Goal: Task Accomplishment & Management: Complete application form

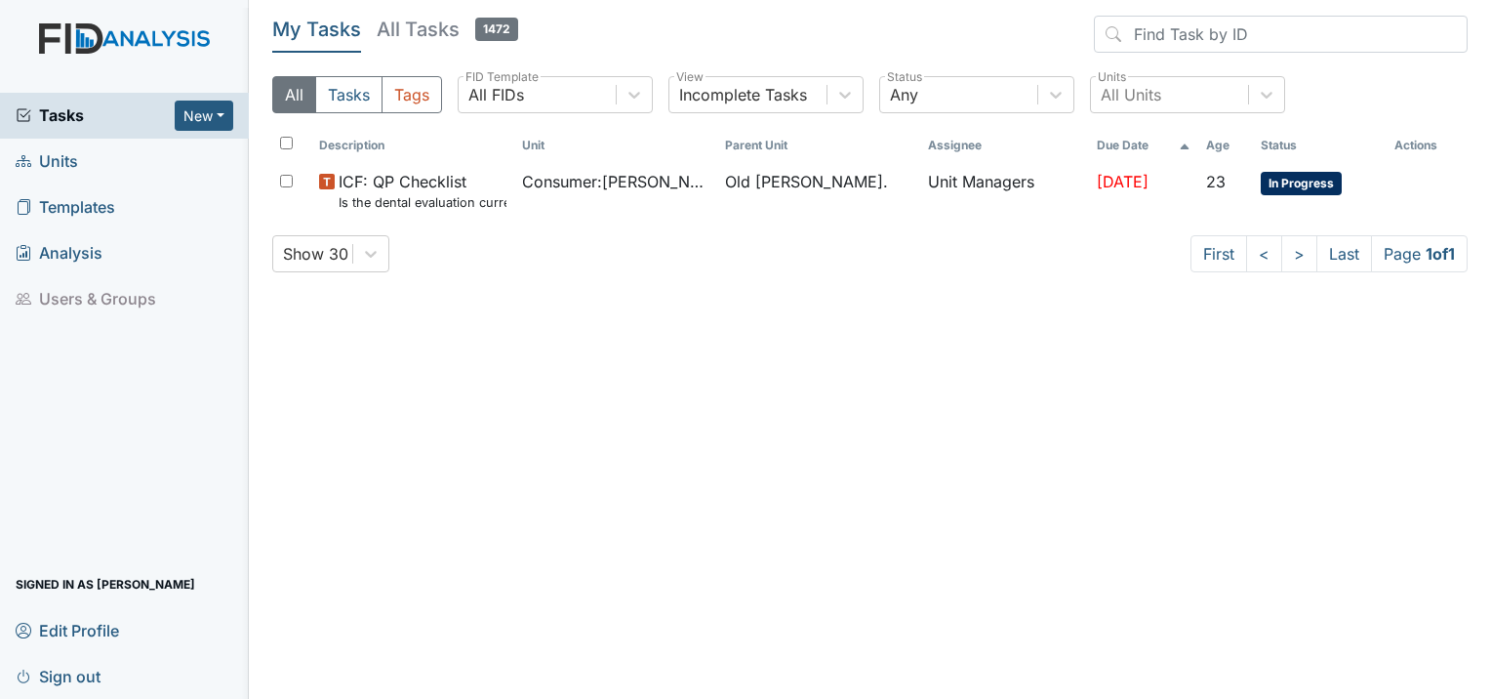
click at [60, 164] on span "Units" at bounding box center [47, 161] width 62 height 30
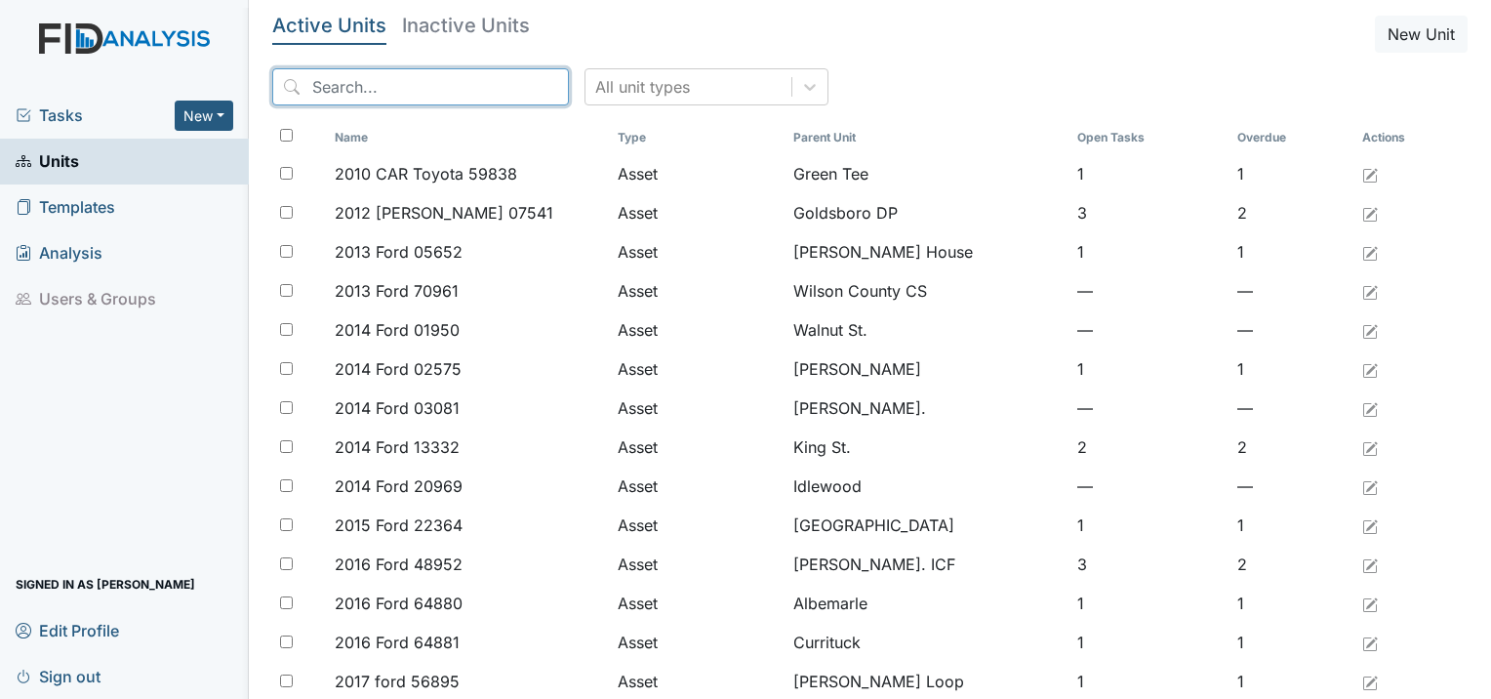
click at [484, 86] on input "search" at bounding box center [420, 86] width 297 height 37
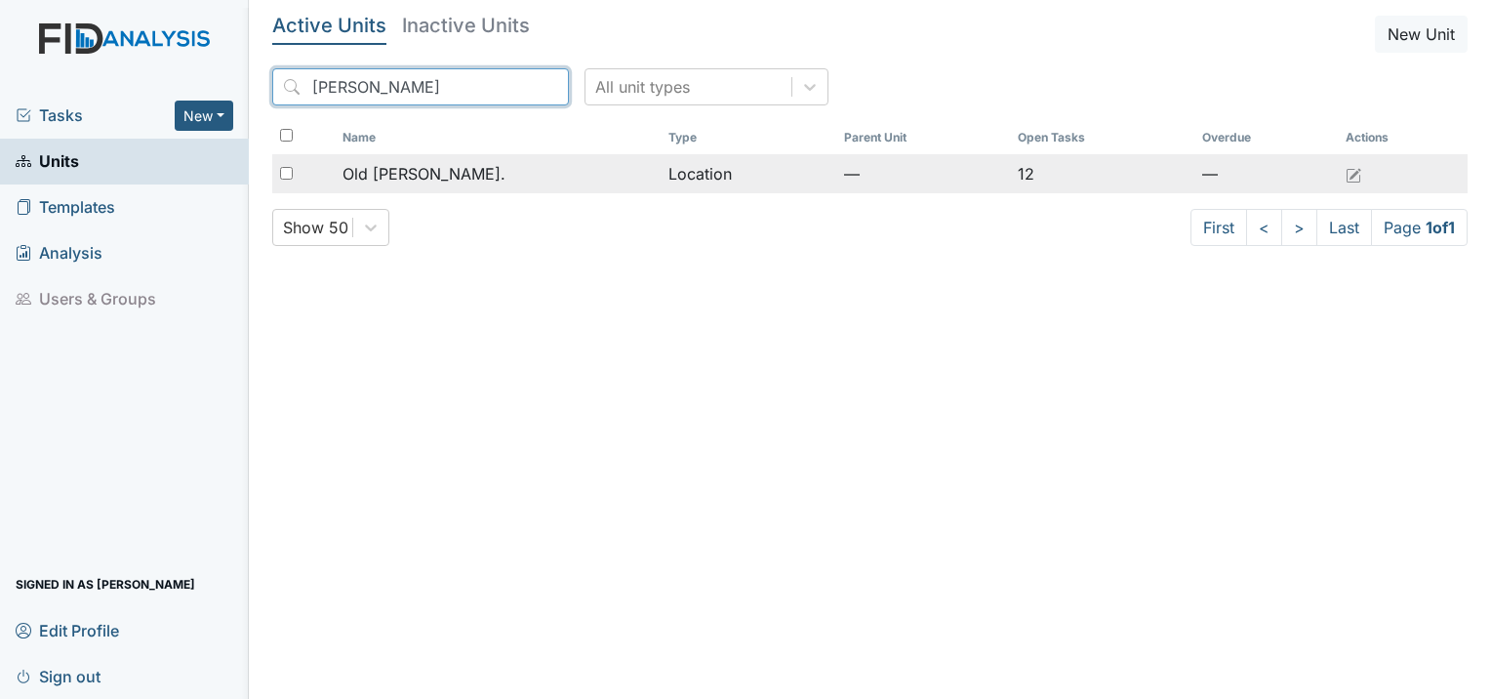
type input "[PERSON_NAME]"
click at [441, 176] on span "Old [PERSON_NAME]." at bounding box center [423, 173] width 163 height 23
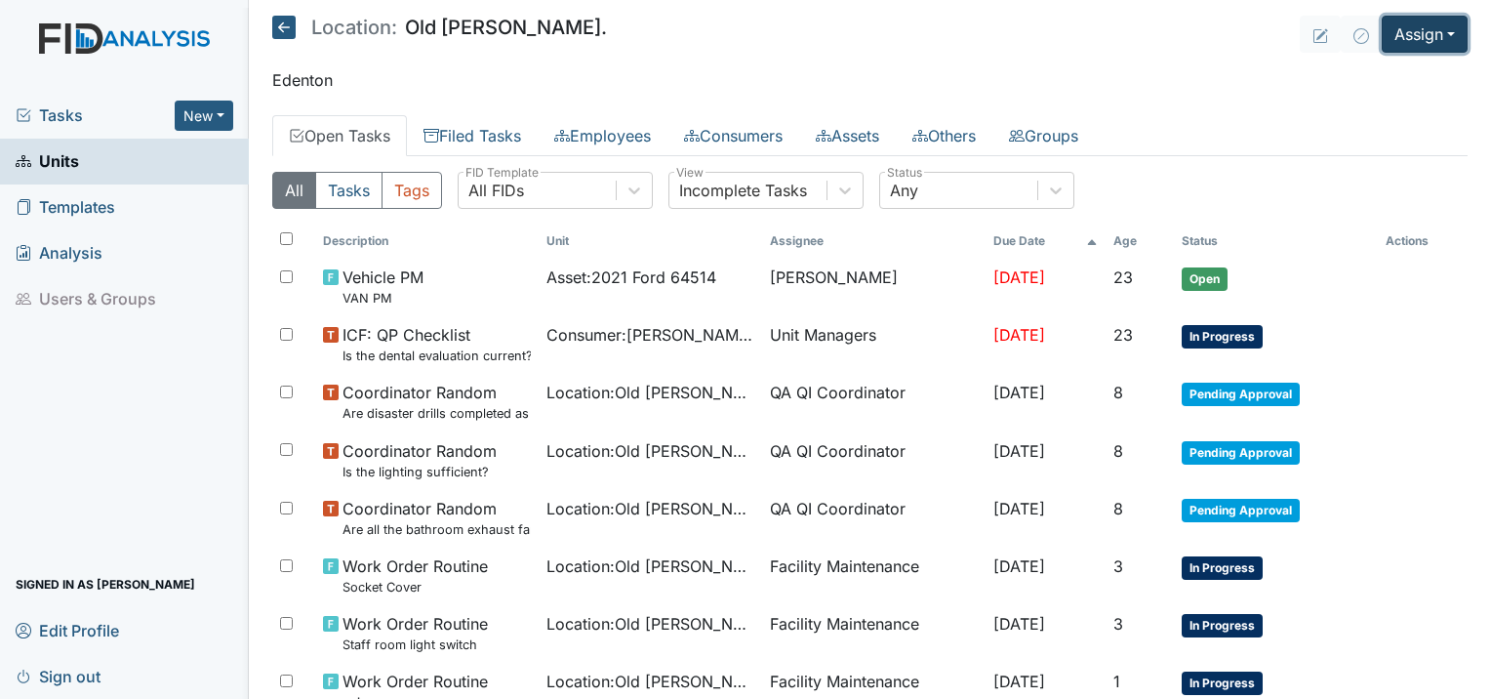
click at [1409, 27] on button "Assign" at bounding box center [1424, 34] width 86 height 37
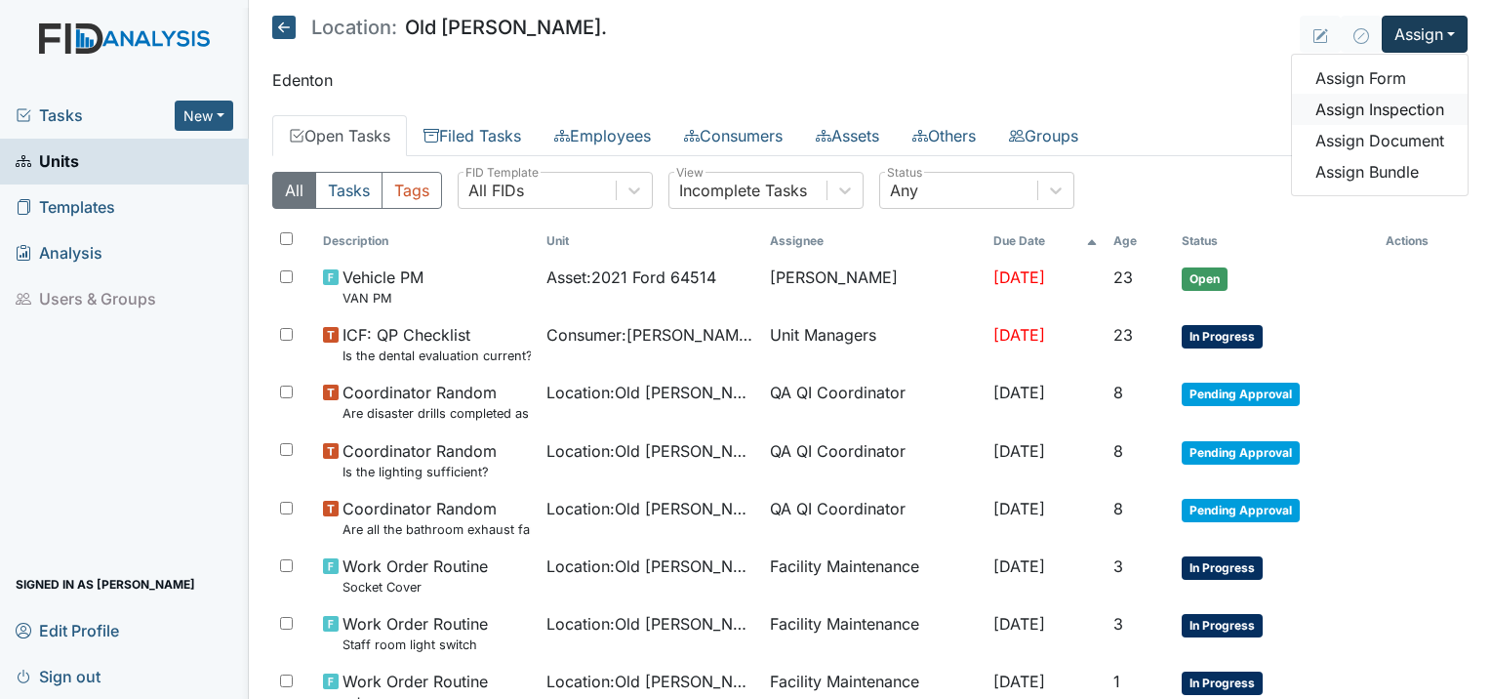
click at [1329, 109] on link "Assign Inspection" at bounding box center [1380, 109] width 176 height 31
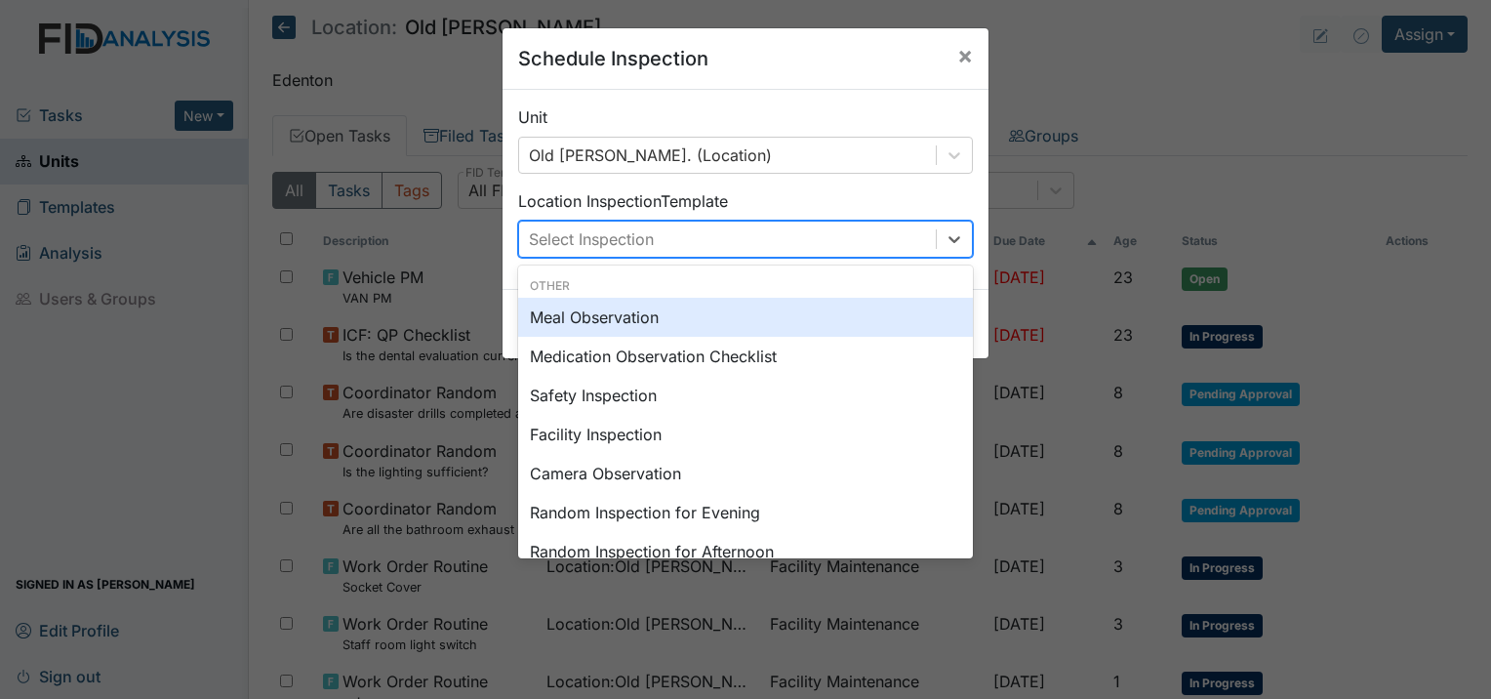
click at [589, 234] on div "Select Inspection" at bounding box center [591, 238] width 125 height 23
click at [585, 330] on div "Meal Observation" at bounding box center [745, 317] width 455 height 39
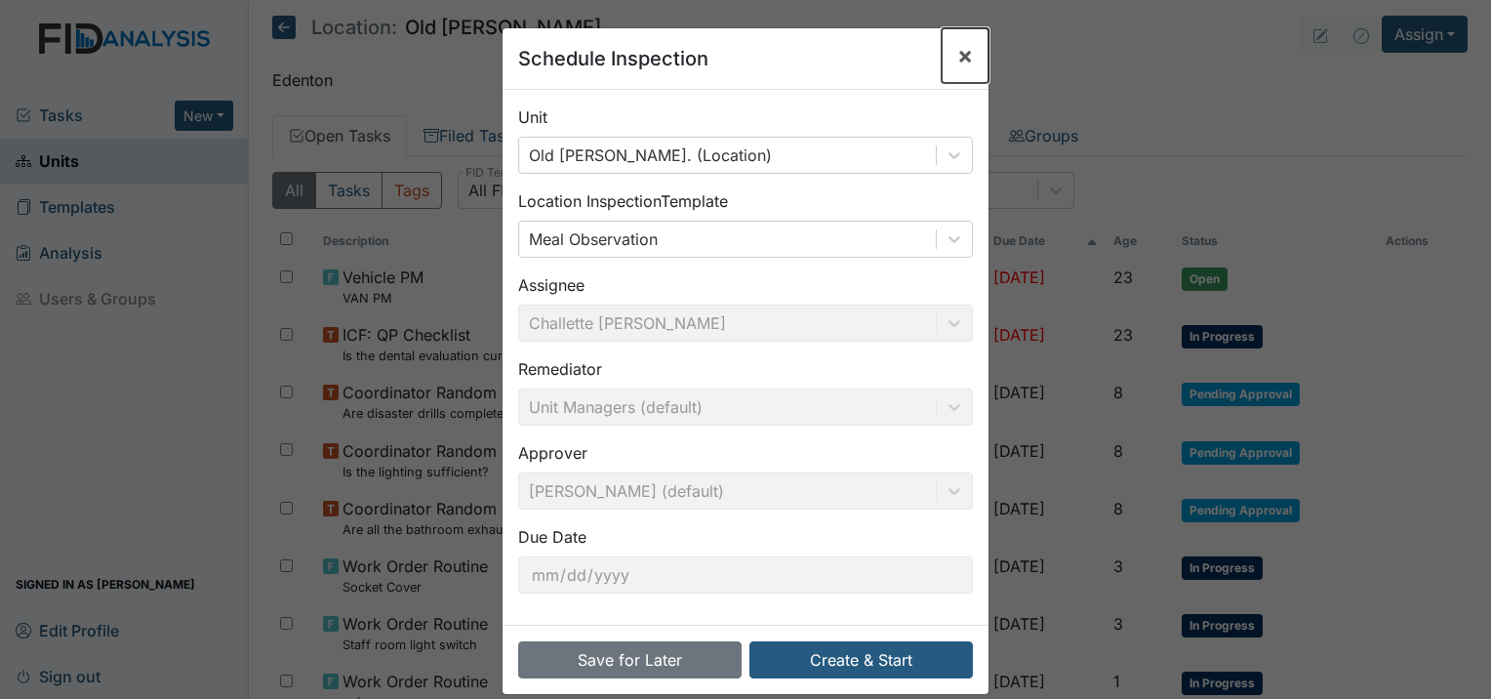
click at [961, 48] on span "×" at bounding box center [965, 55] width 16 height 28
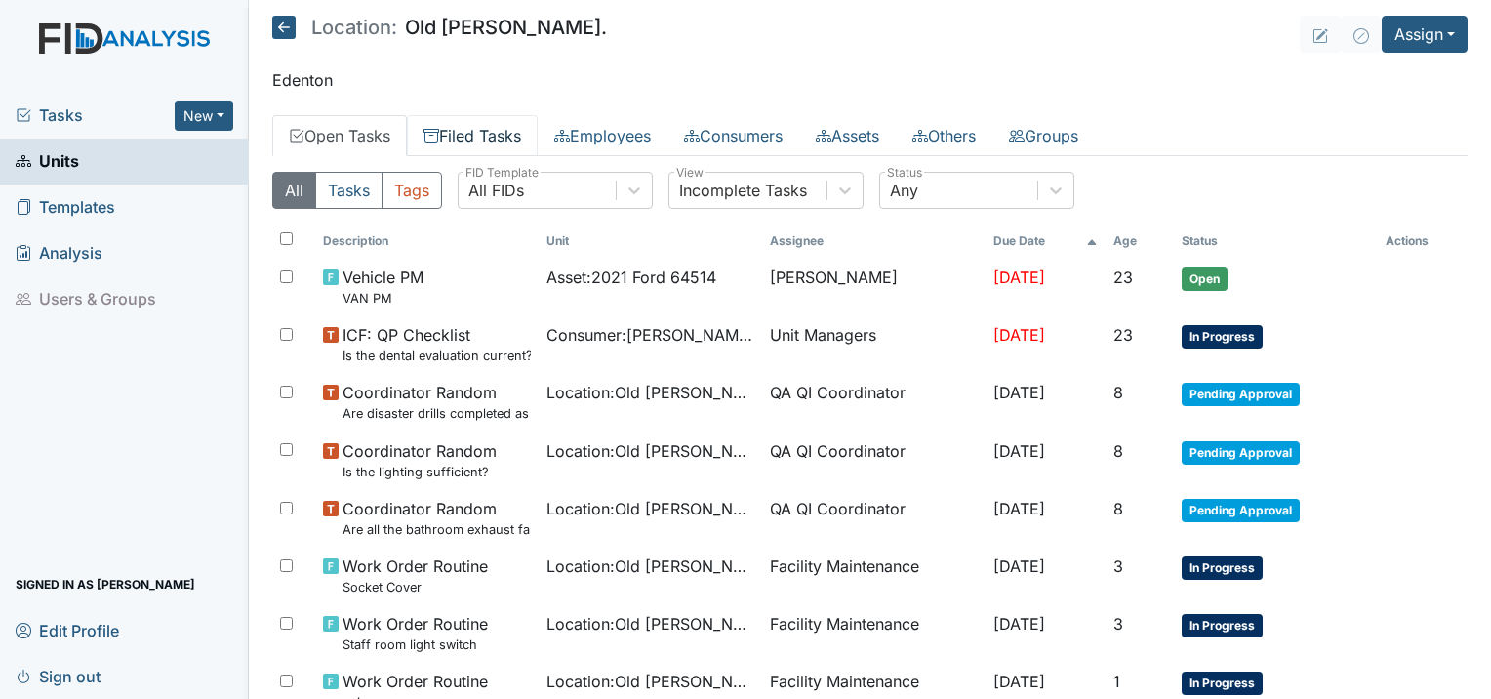
click at [474, 122] on link "Filed Tasks" at bounding box center [472, 135] width 131 height 41
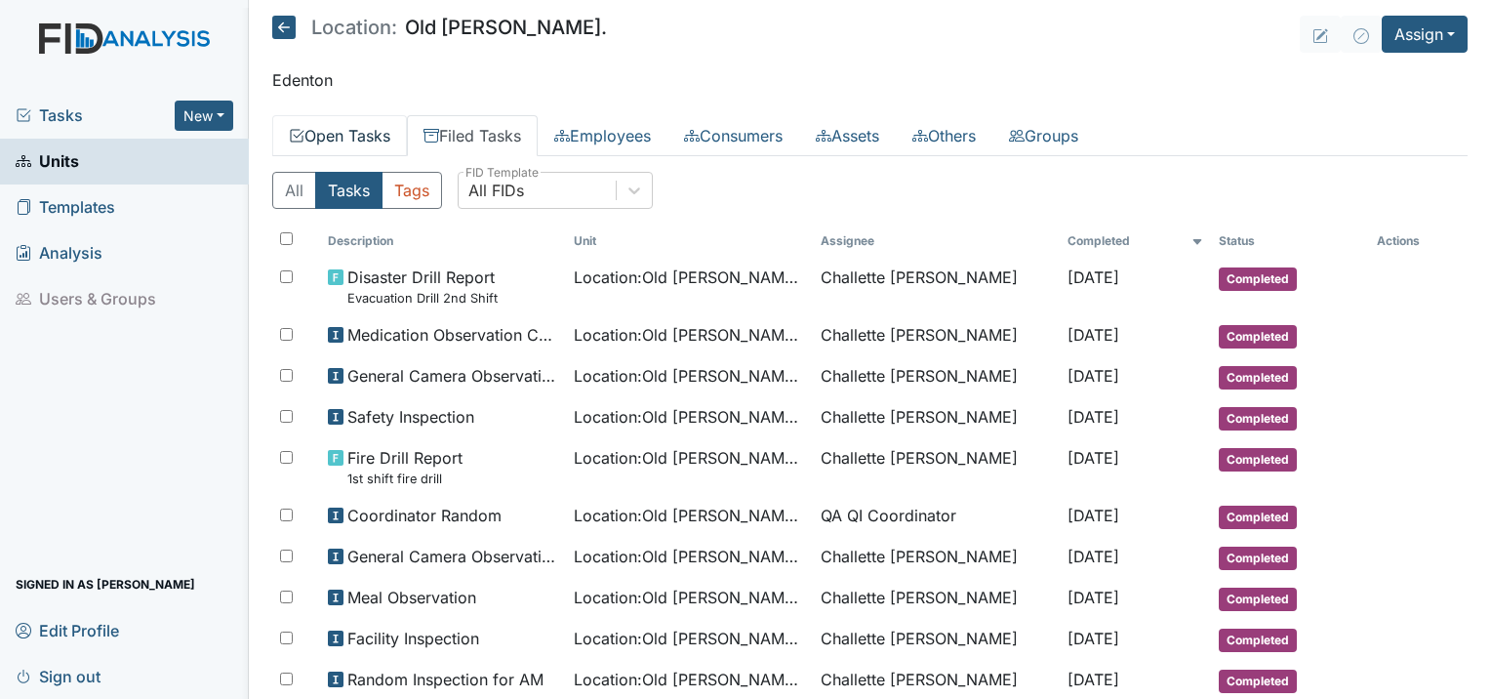
click at [332, 141] on link "Open Tasks" at bounding box center [339, 135] width 135 height 41
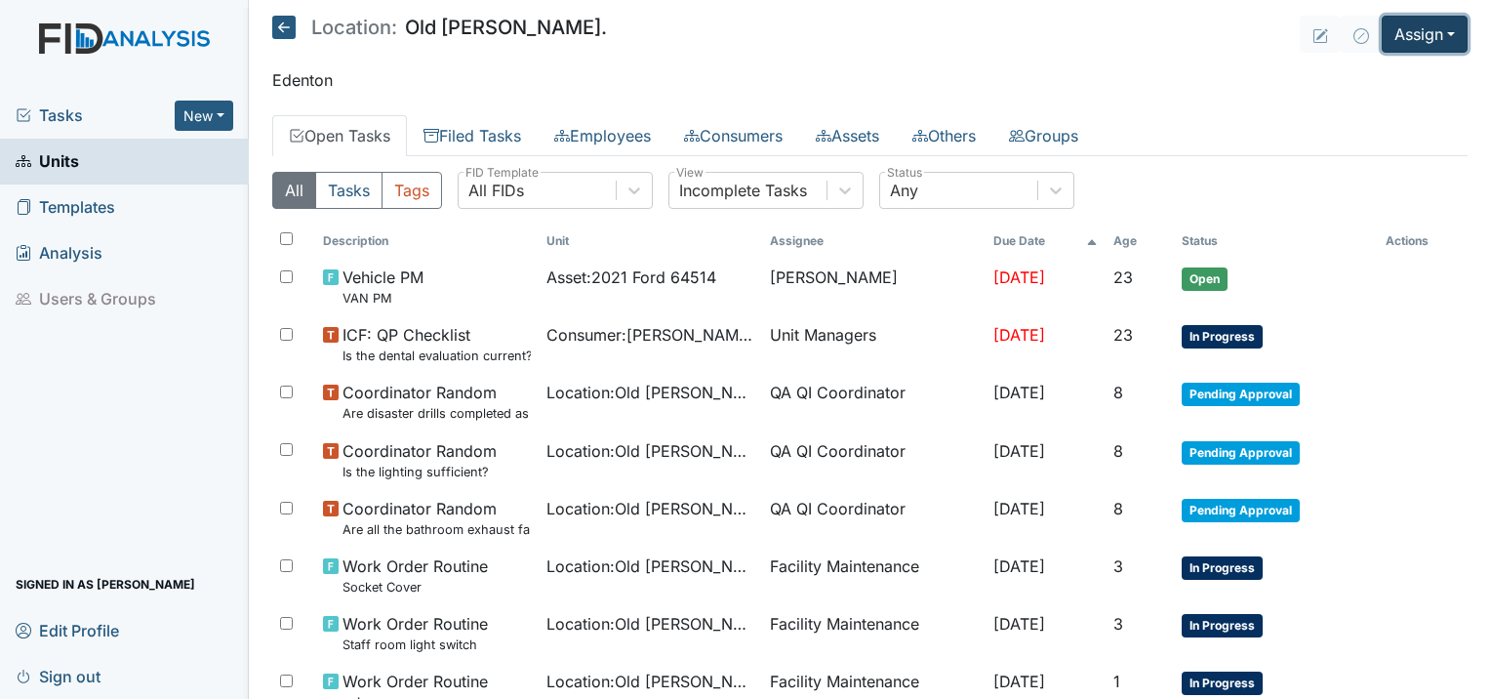
click at [1385, 29] on button "Assign" at bounding box center [1424, 34] width 86 height 37
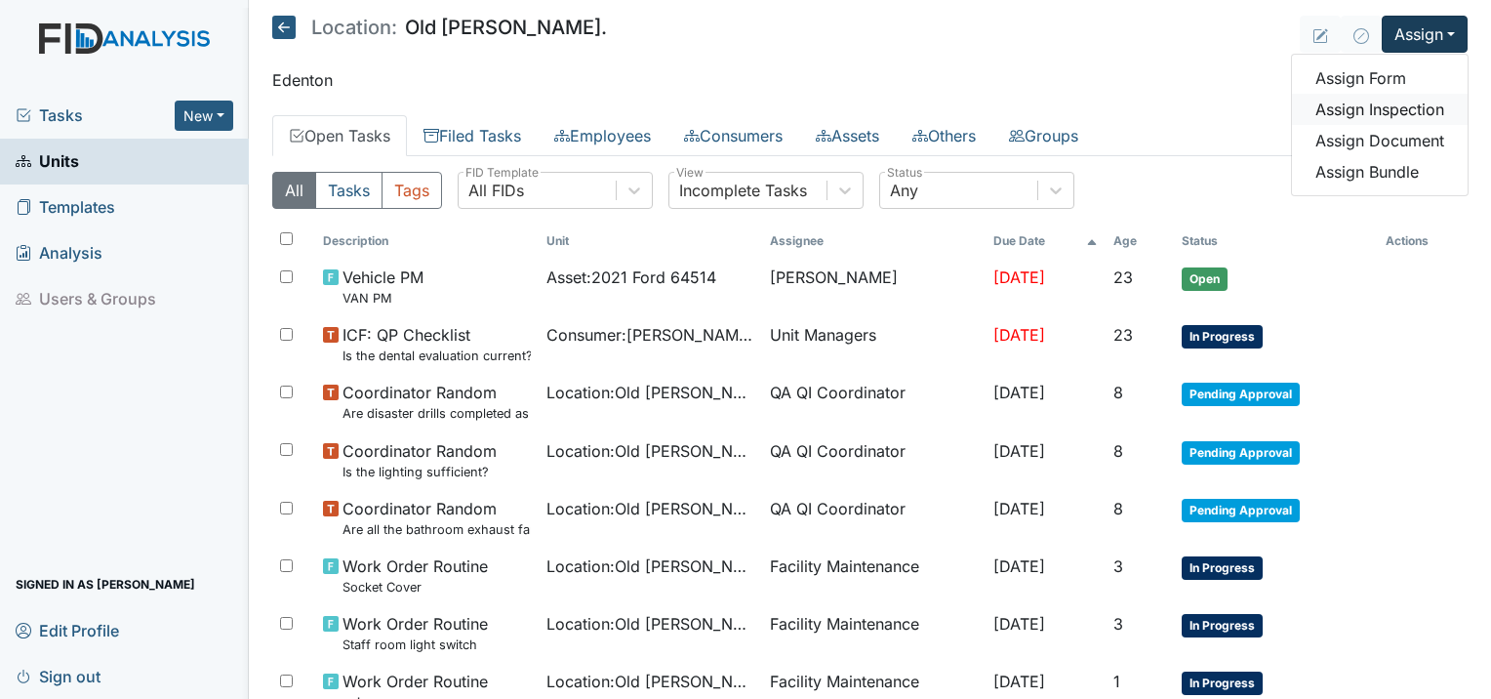
click at [1379, 103] on link "Assign Inspection" at bounding box center [1380, 109] width 176 height 31
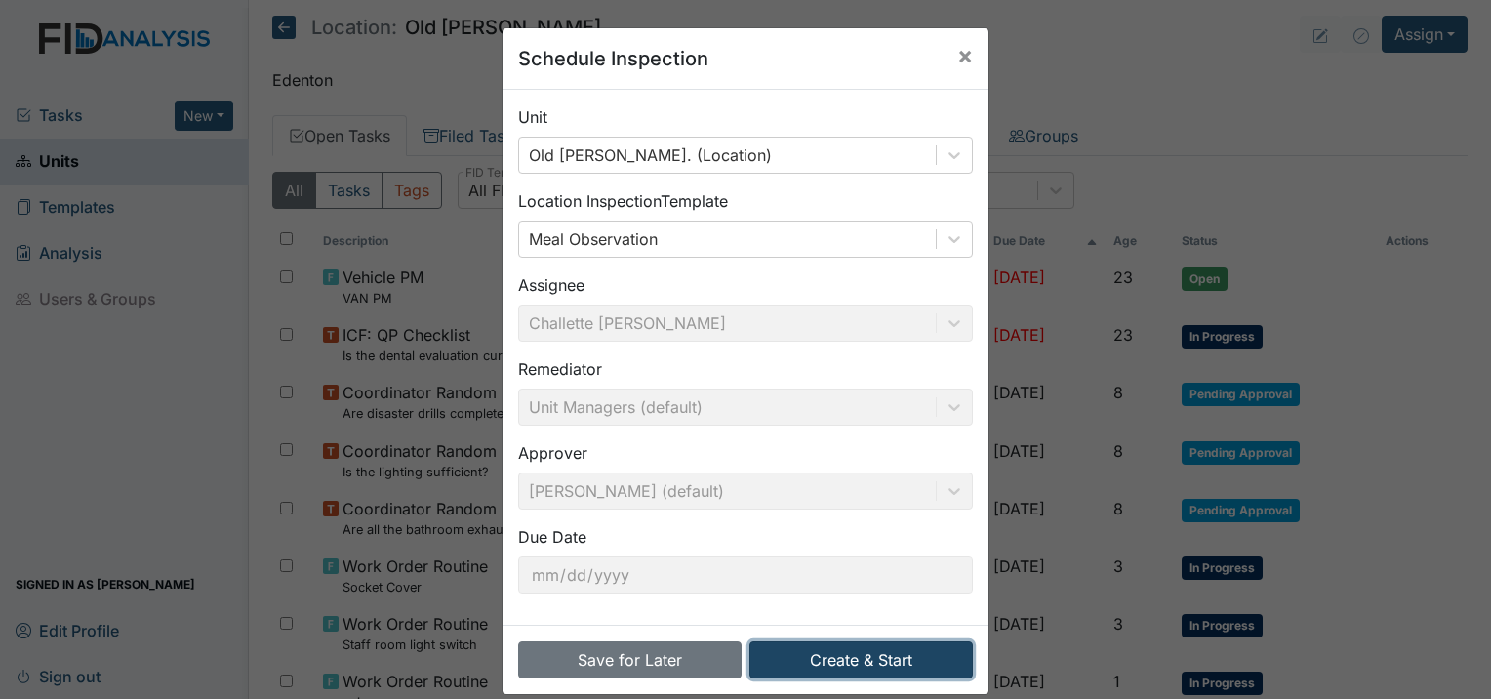
click at [860, 669] on button "Create & Start" at bounding box center [860, 659] width 223 height 37
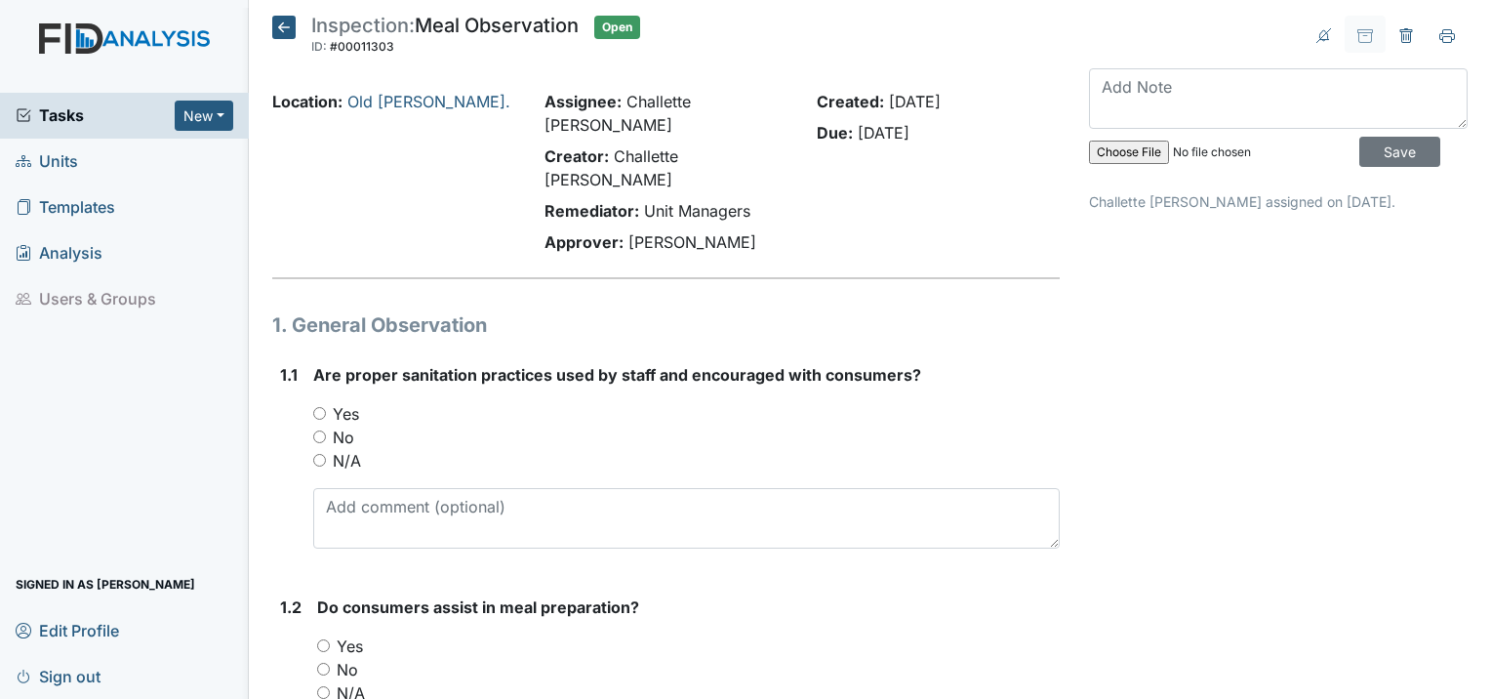
click at [316, 407] on input "Yes" at bounding box center [319, 413] width 13 height 13
radio input "true"
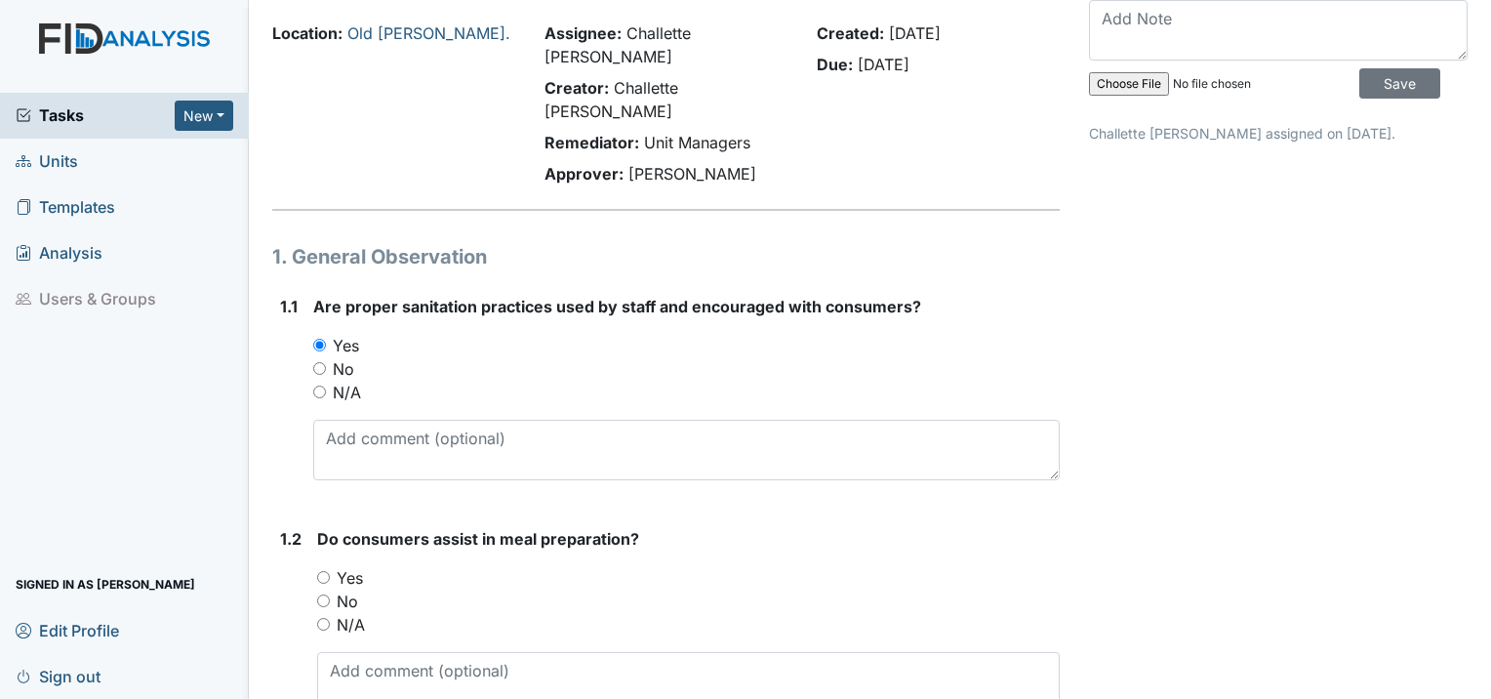
scroll to position [195, 0]
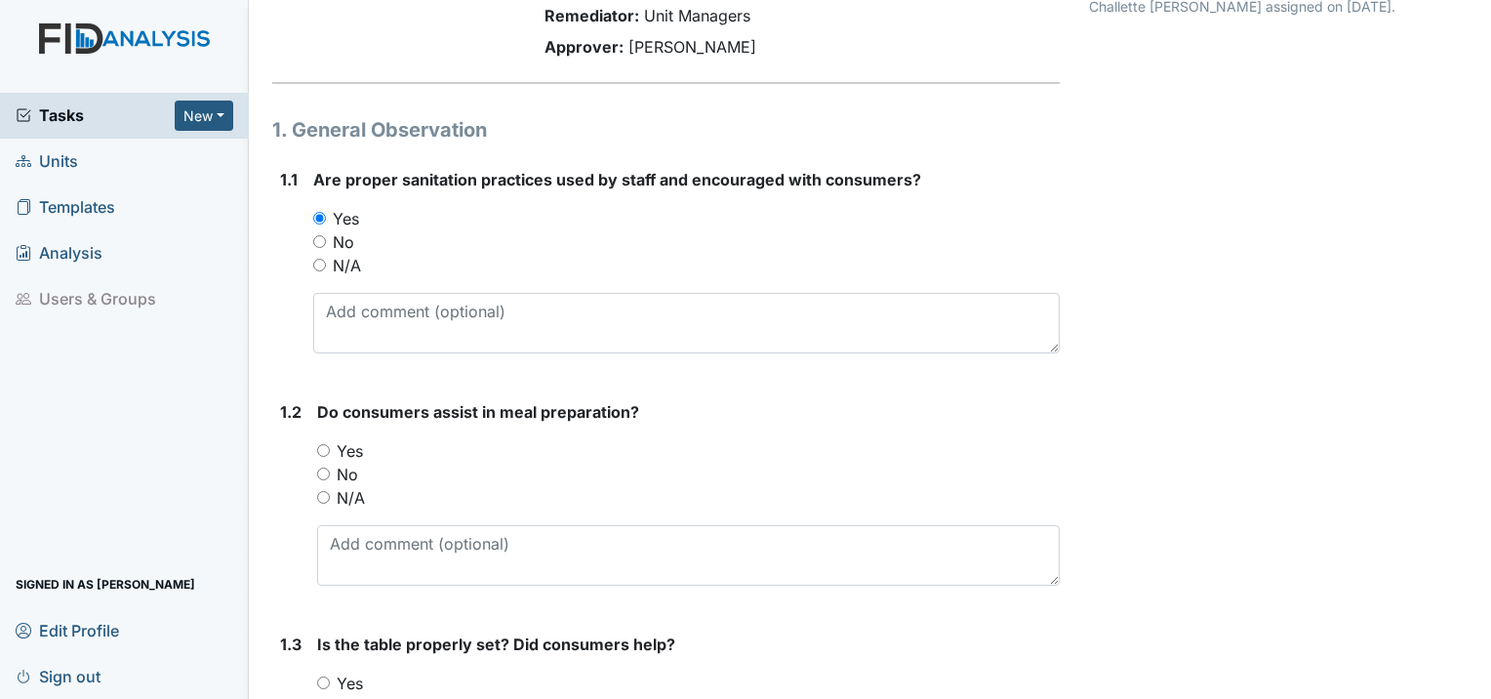
click at [328, 444] on input "Yes" at bounding box center [323, 450] width 13 height 13
radio input "true"
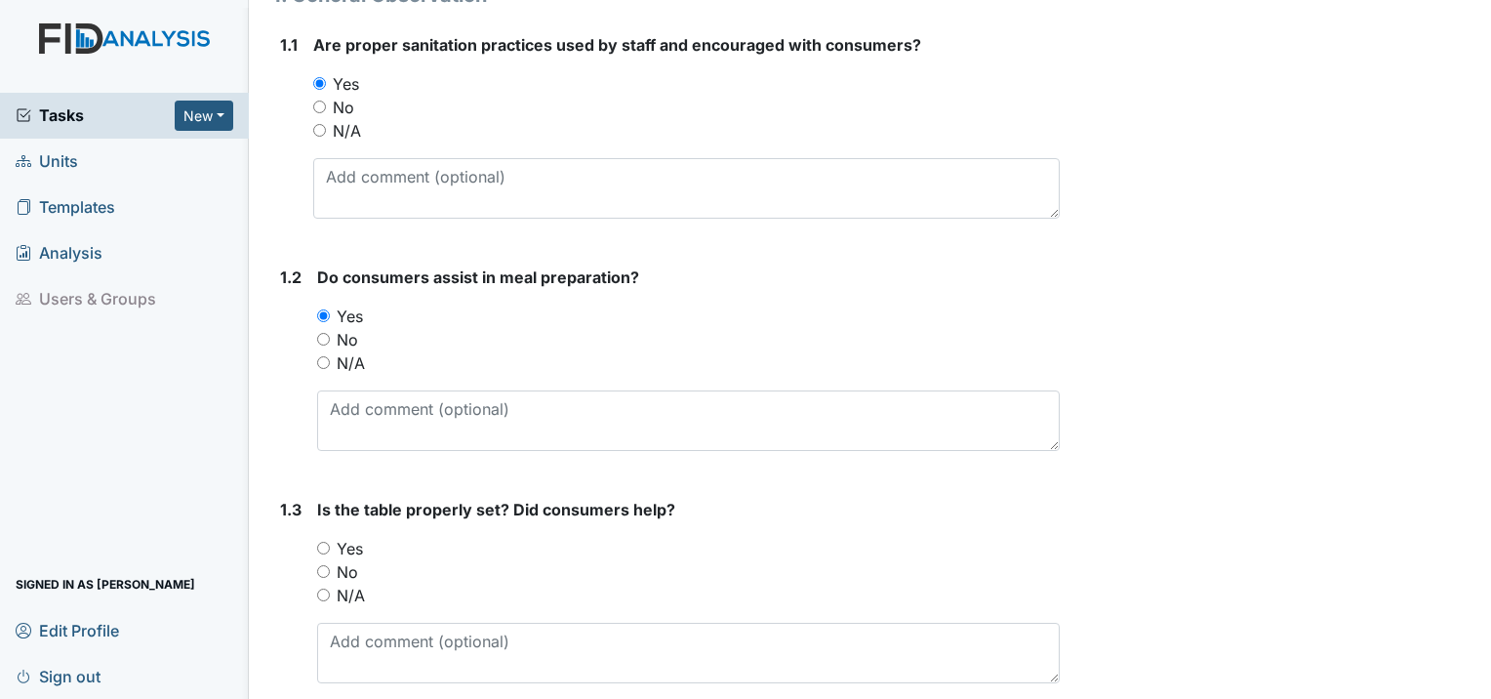
scroll to position [390, 0]
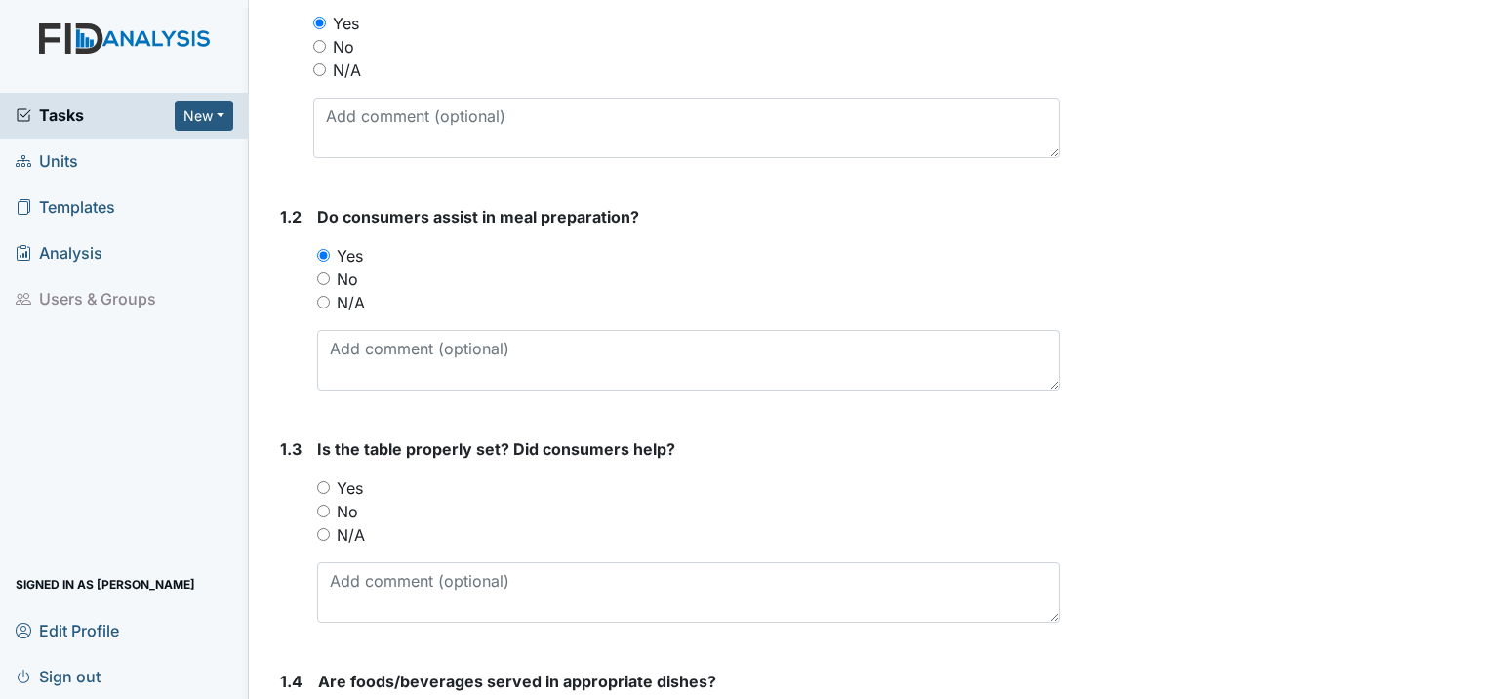
click at [327, 481] on input "Yes" at bounding box center [323, 487] width 13 height 13
radio input "true"
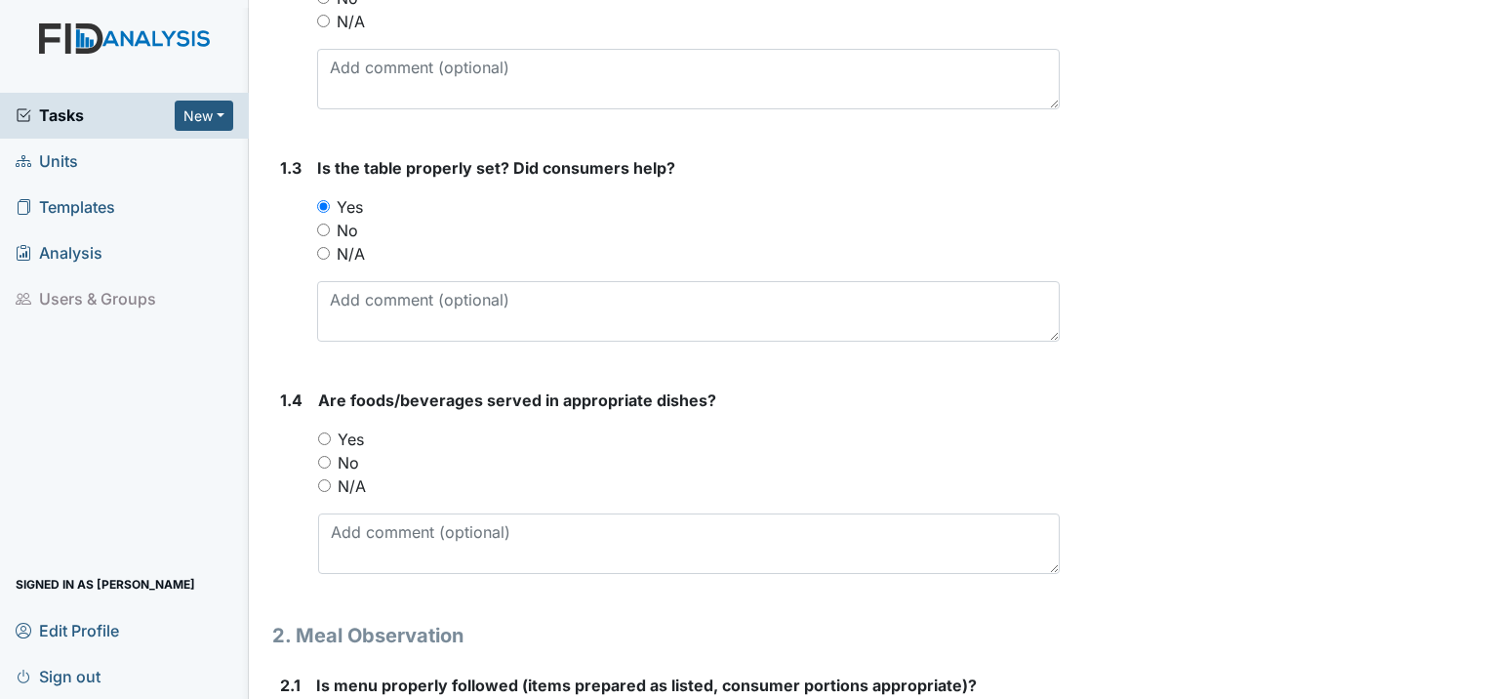
scroll to position [683, 0]
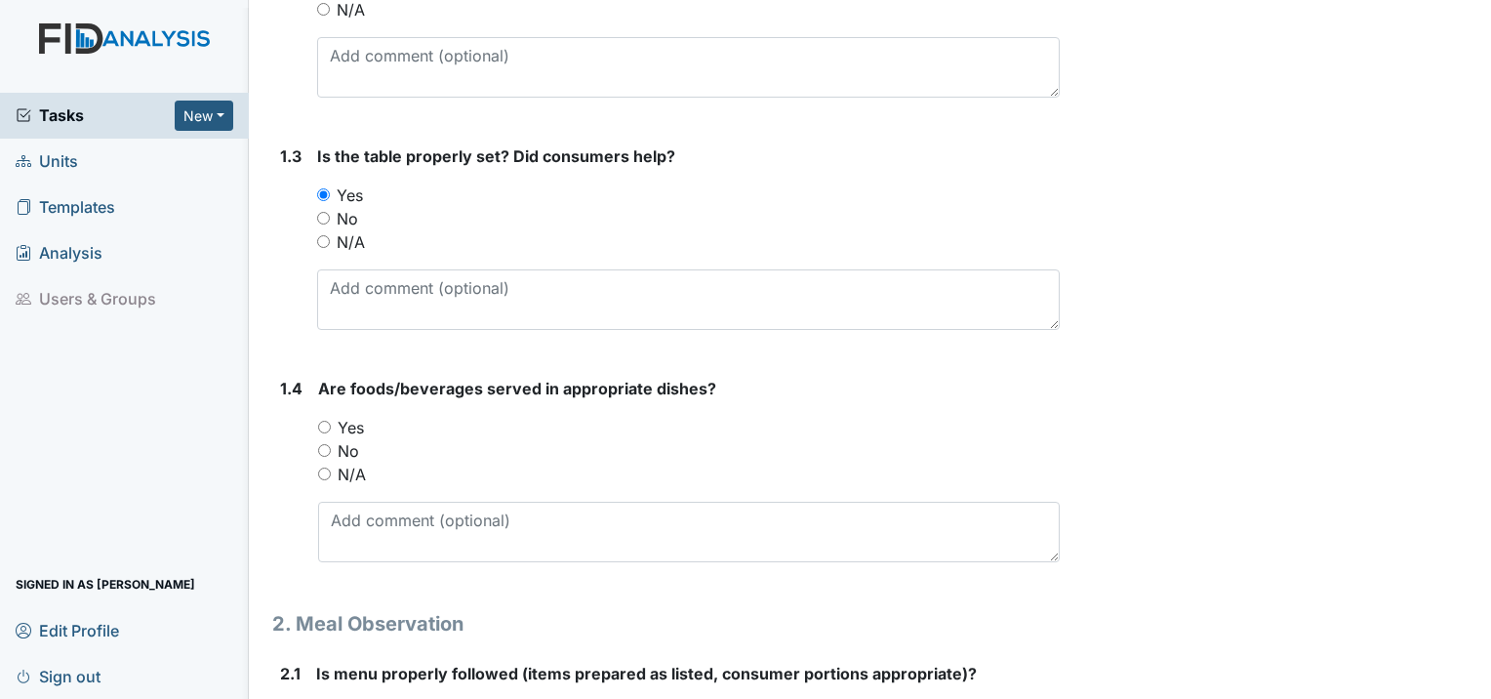
click at [320, 420] on input "Yes" at bounding box center [324, 426] width 13 height 13
radio input "true"
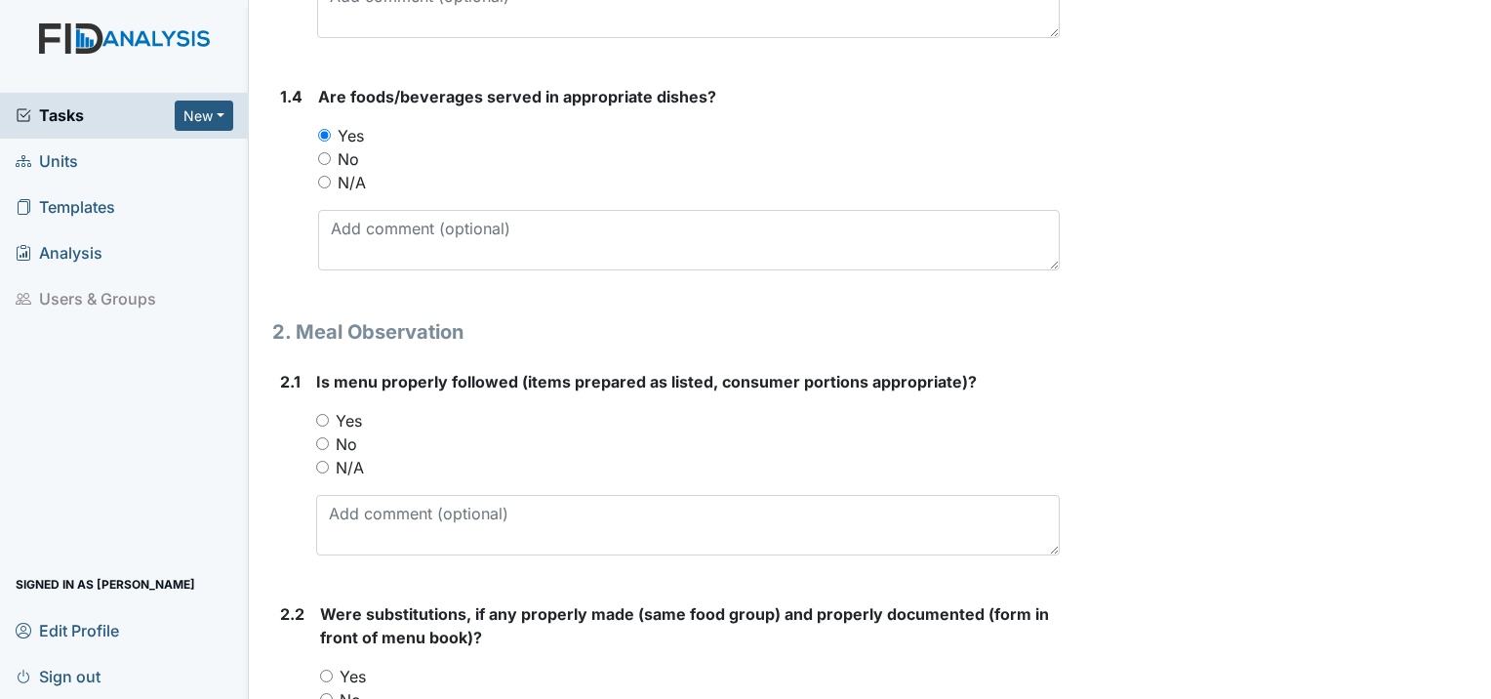
scroll to position [976, 0]
click at [325, 413] on input "Yes" at bounding box center [322, 419] width 13 height 13
radio input "true"
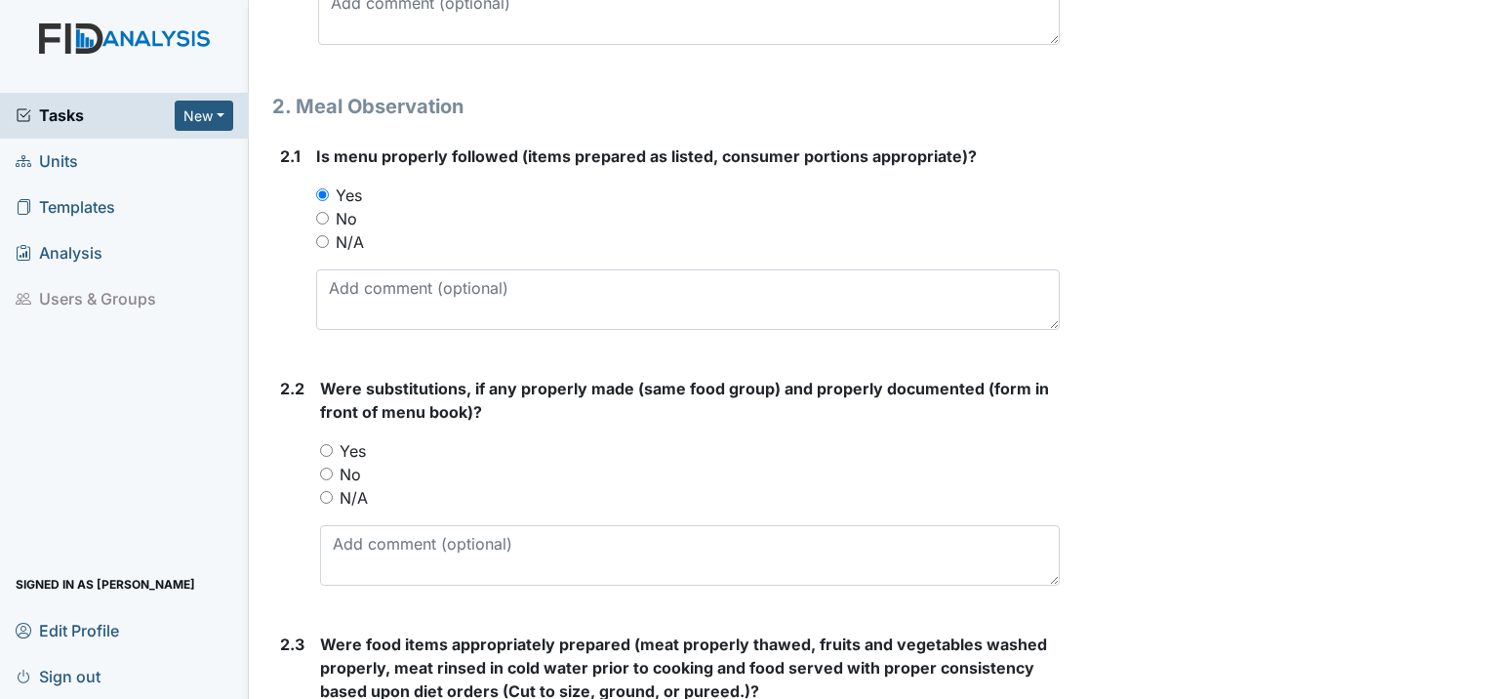
scroll to position [1171, 0]
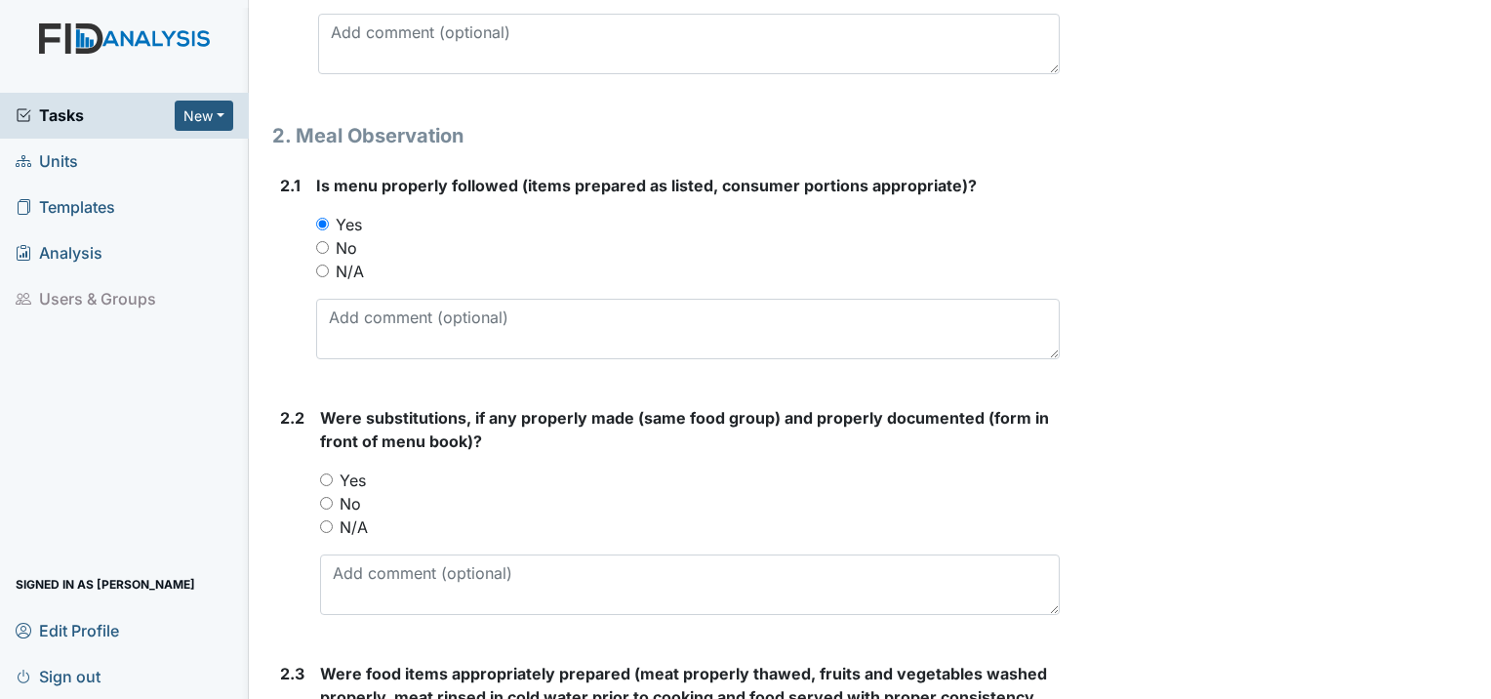
click at [328, 497] on input "No" at bounding box center [326, 503] width 13 height 13
radio input "true"
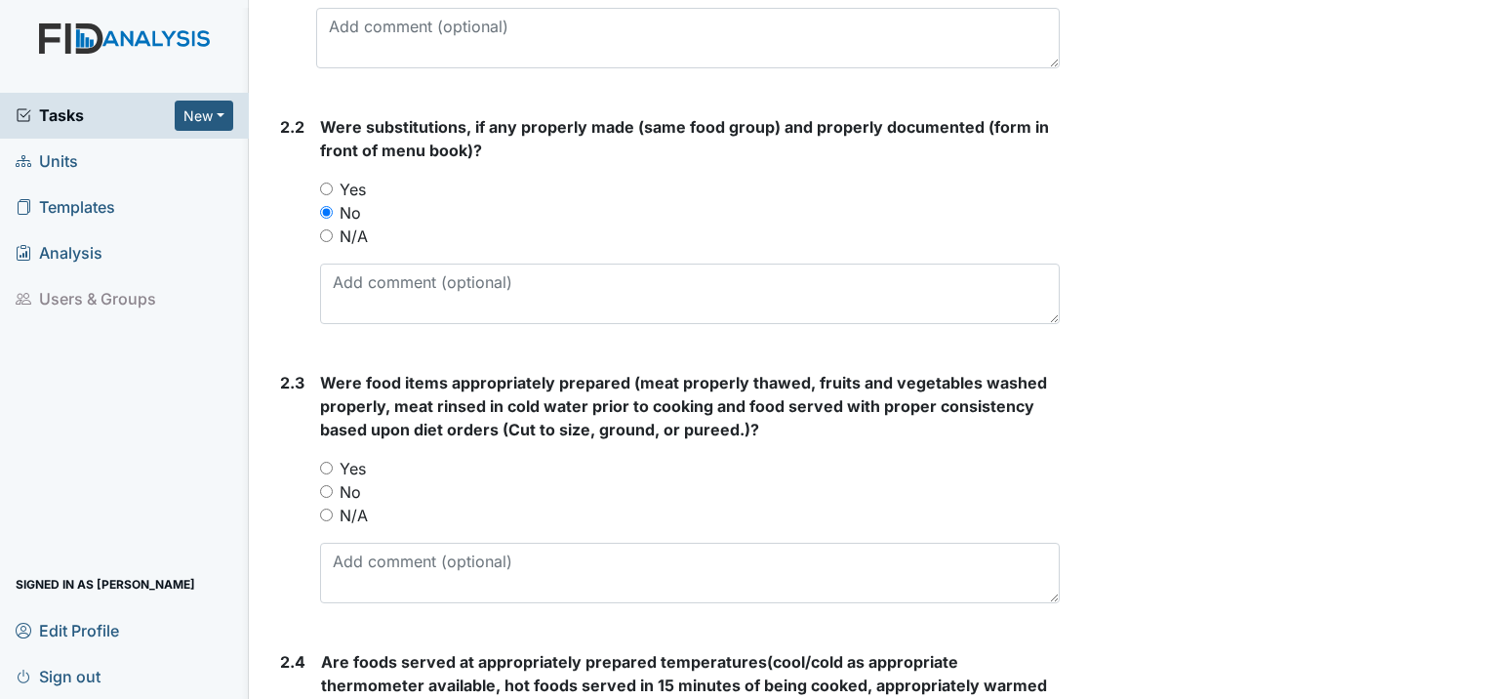
scroll to position [1463, 0]
click at [322, 460] on input "Yes" at bounding box center [326, 466] width 13 height 13
radio input "true"
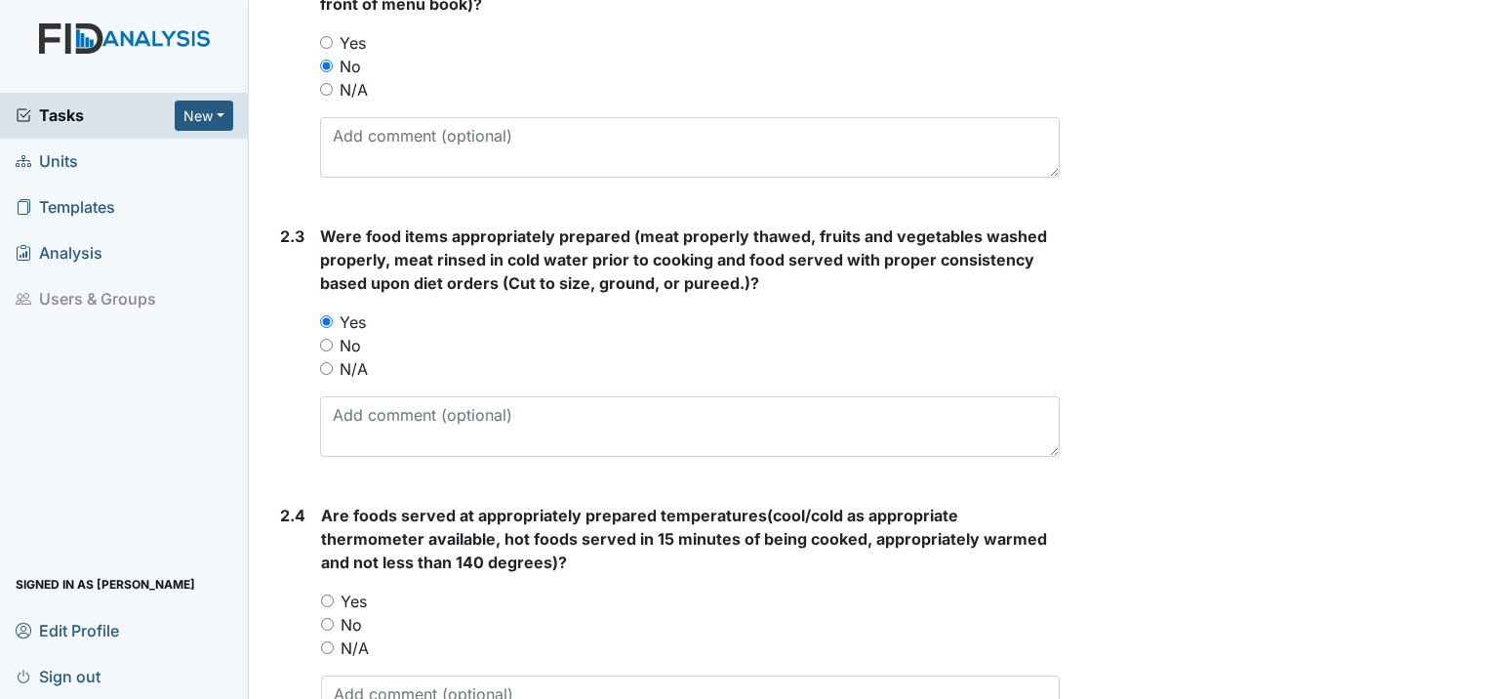
scroll to position [1756, 0]
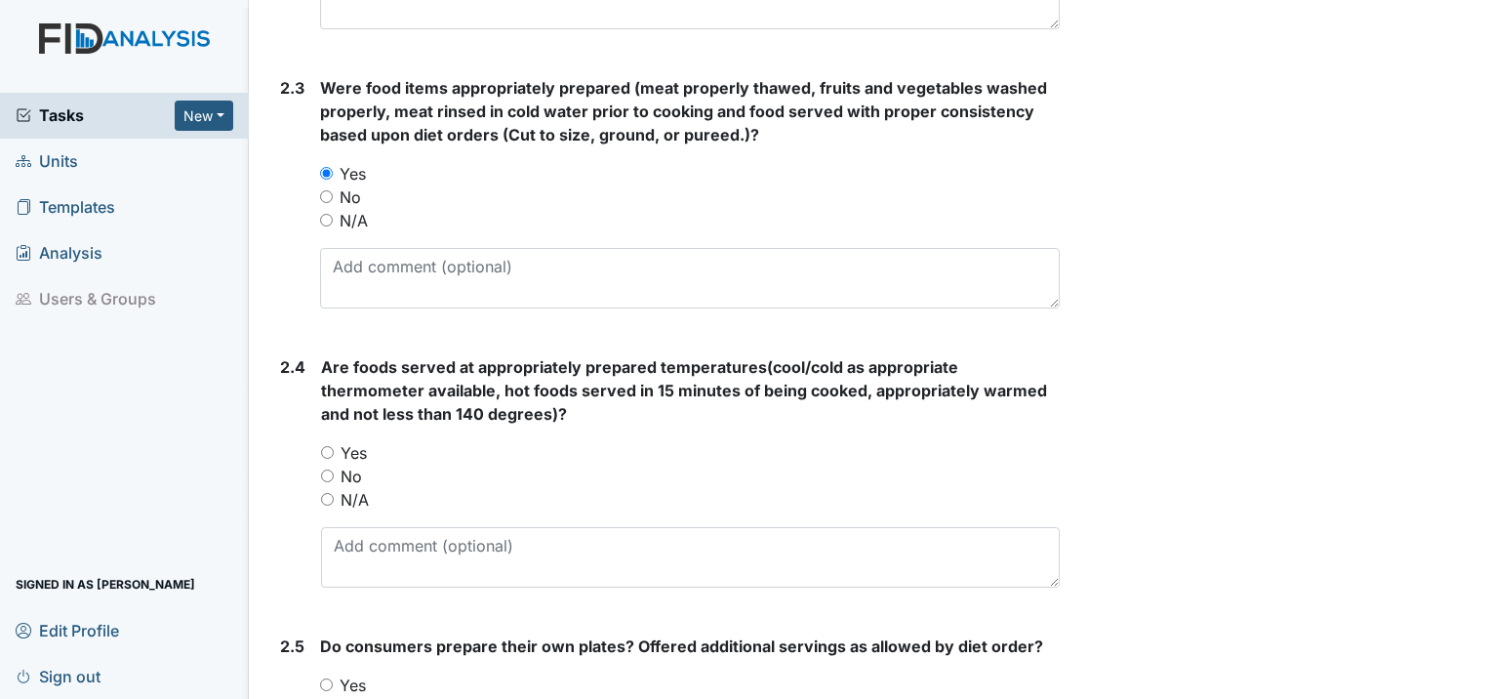
click at [329, 446] on input "Yes" at bounding box center [327, 452] width 13 height 13
radio input "true"
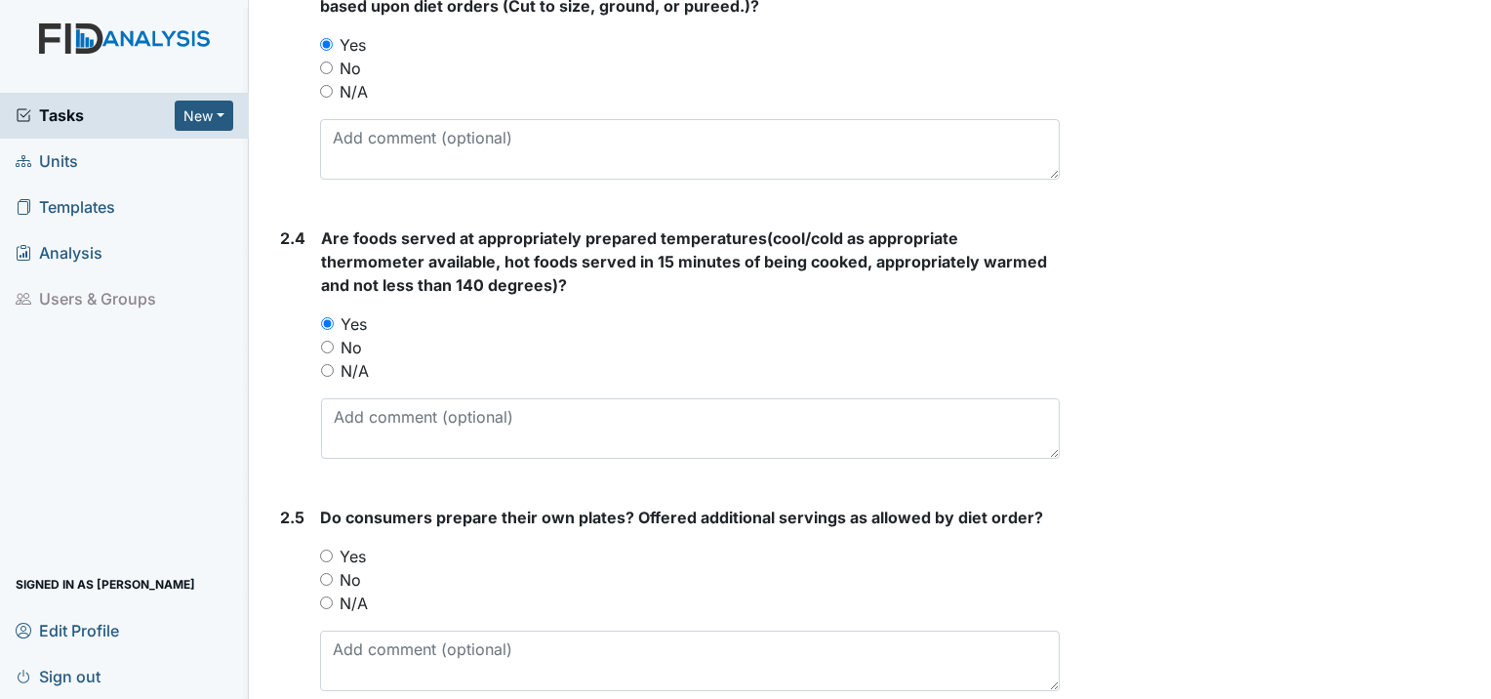
scroll to position [1951, 0]
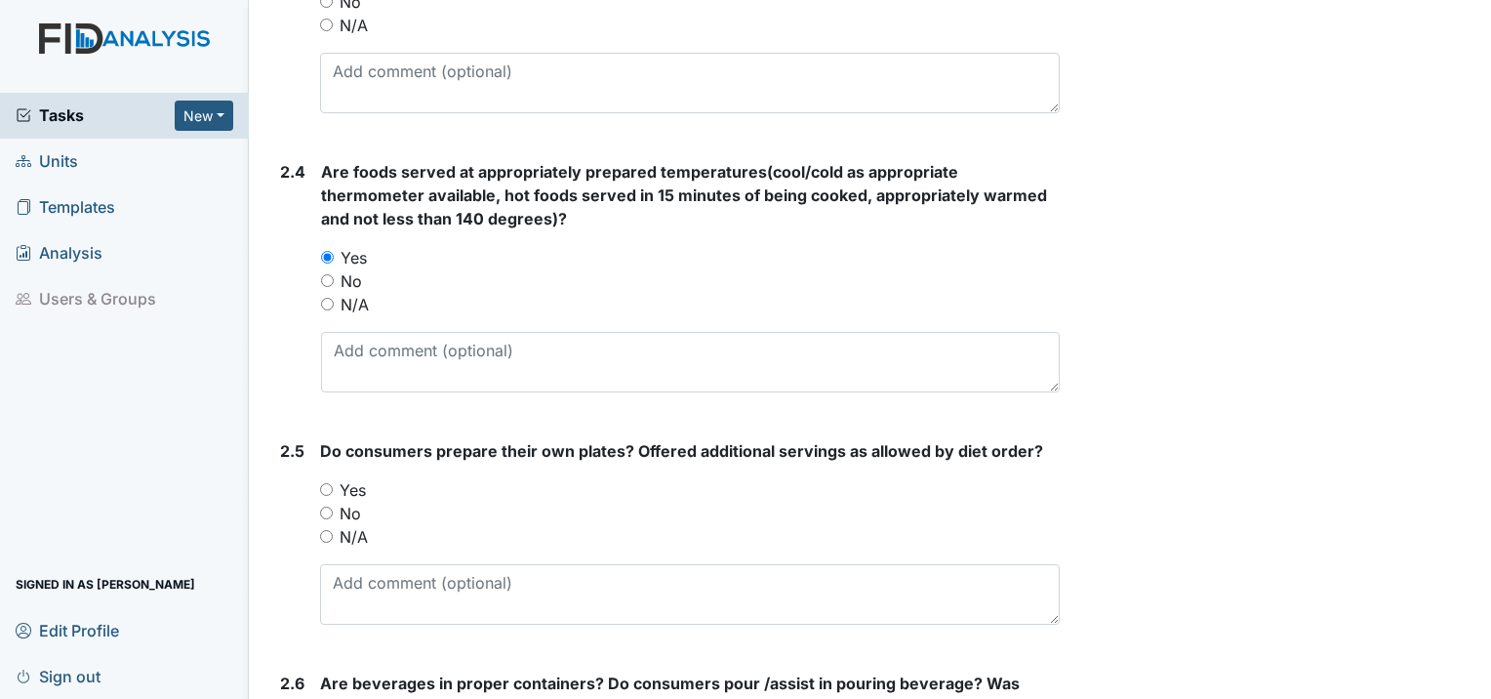
click at [325, 483] on input "Yes" at bounding box center [326, 489] width 13 height 13
radio input "true"
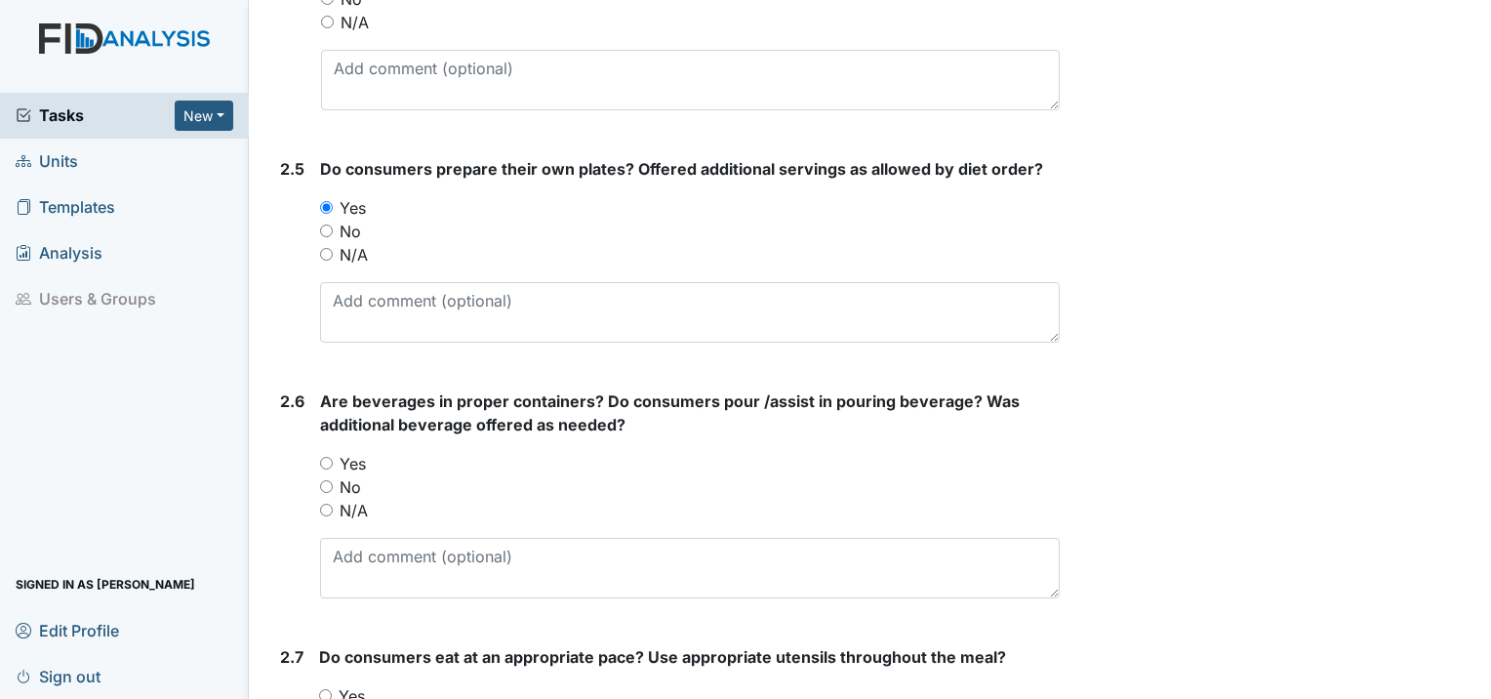
scroll to position [2244, 0]
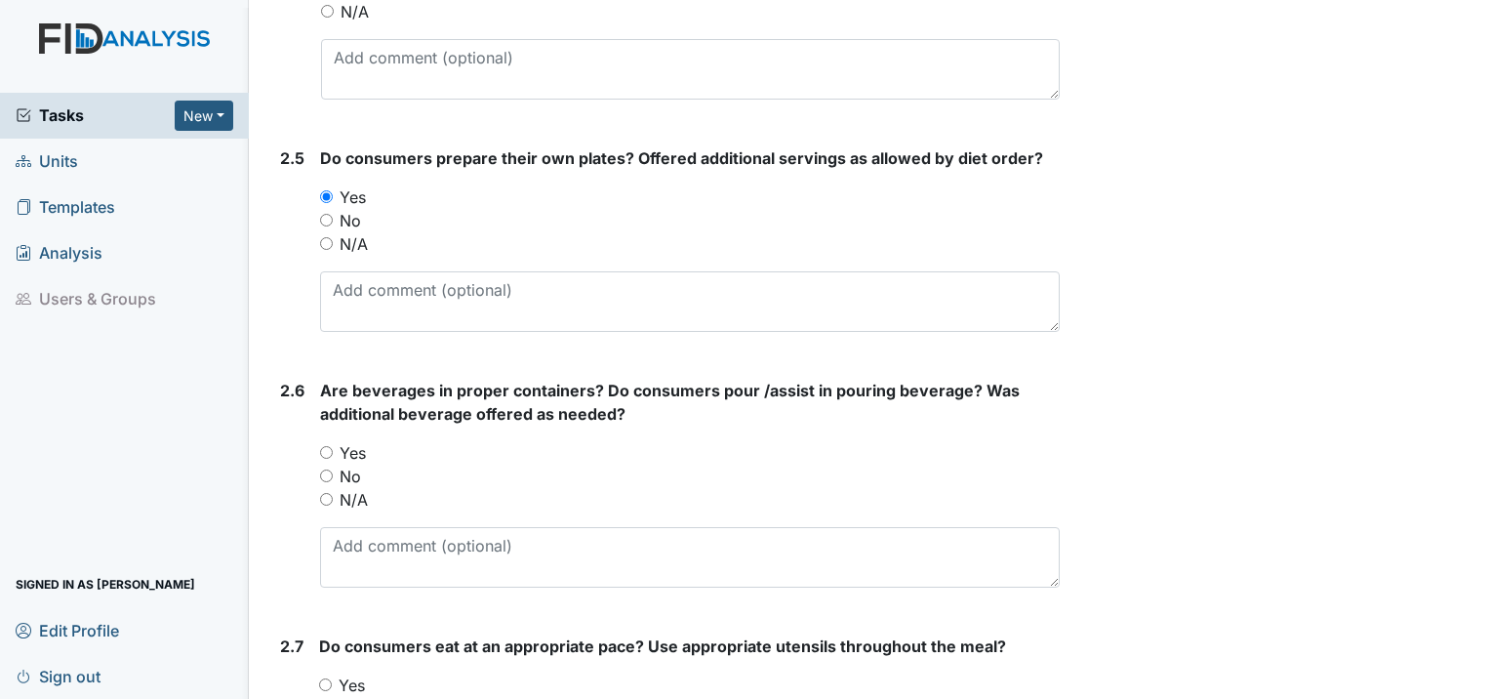
click at [328, 446] on input "Yes" at bounding box center [326, 452] width 13 height 13
radio input "true"
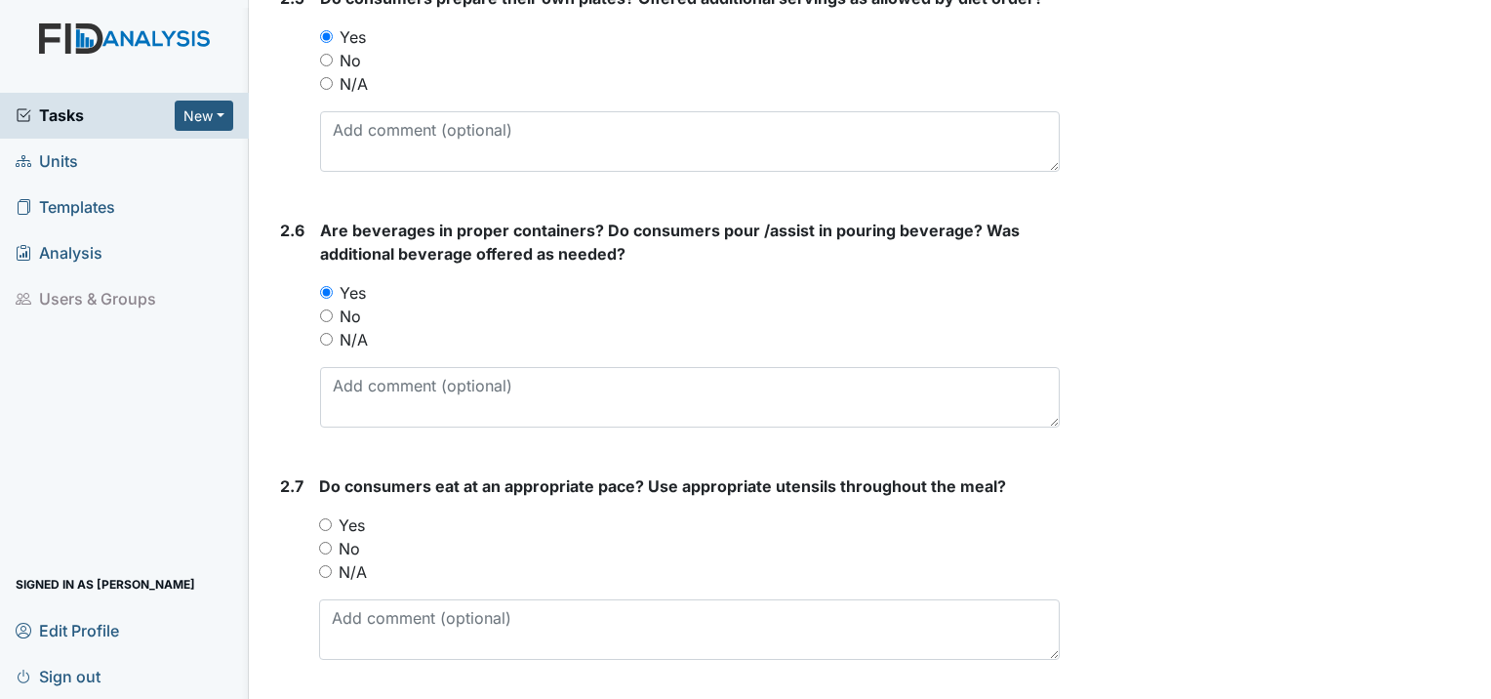
scroll to position [2537, 0]
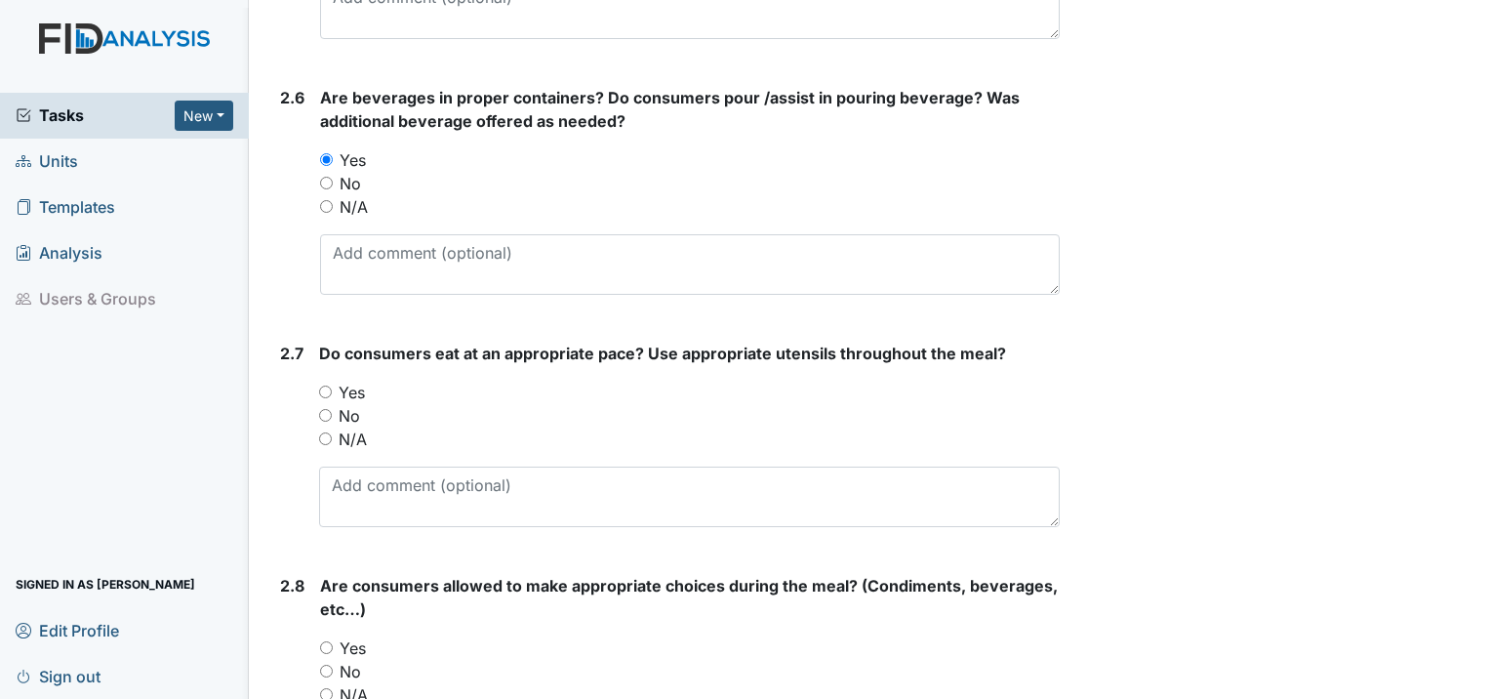
click at [322, 385] on input "Yes" at bounding box center [325, 391] width 13 height 13
radio input "true"
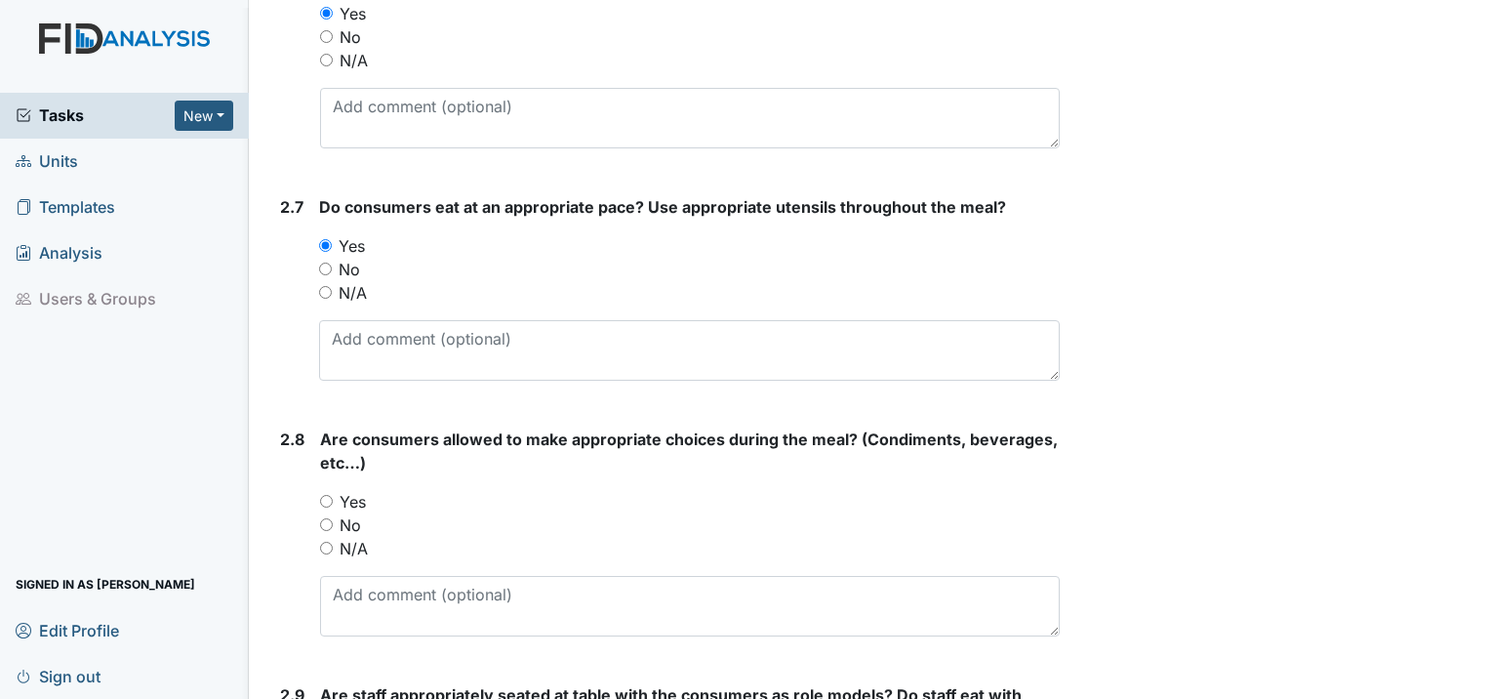
scroll to position [2732, 0]
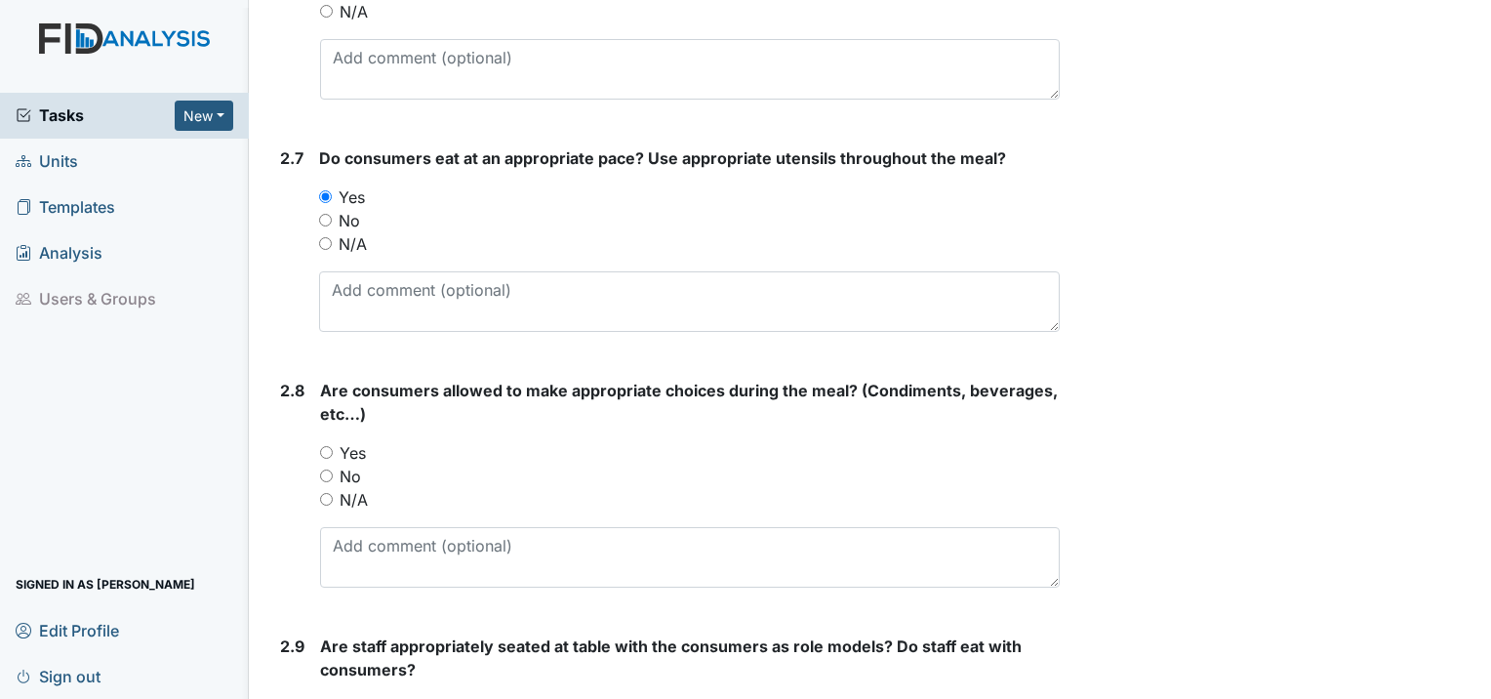
click at [328, 441] on div "Yes" at bounding box center [690, 452] width 740 height 23
click at [328, 446] on input "Yes" at bounding box center [326, 452] width 13 height 13
radio input "true"
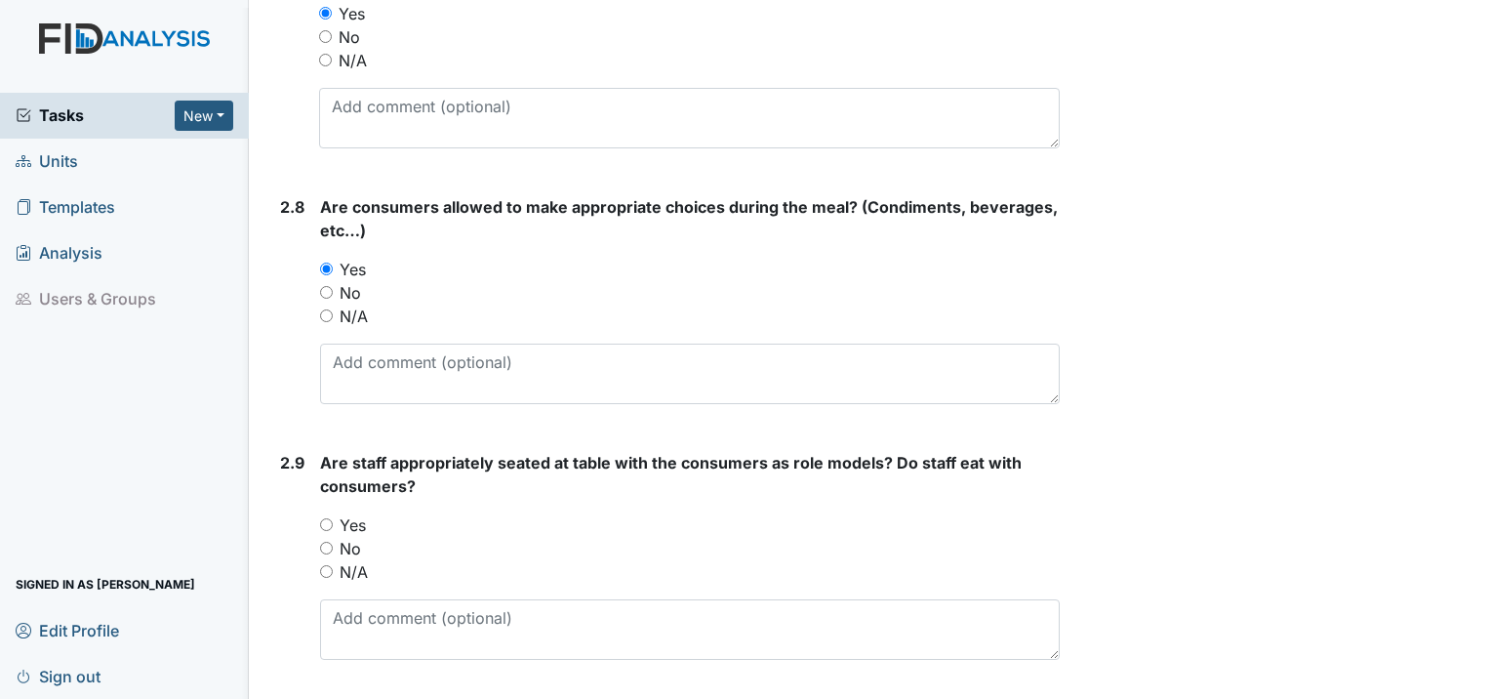
scroll to position [3024, 0]
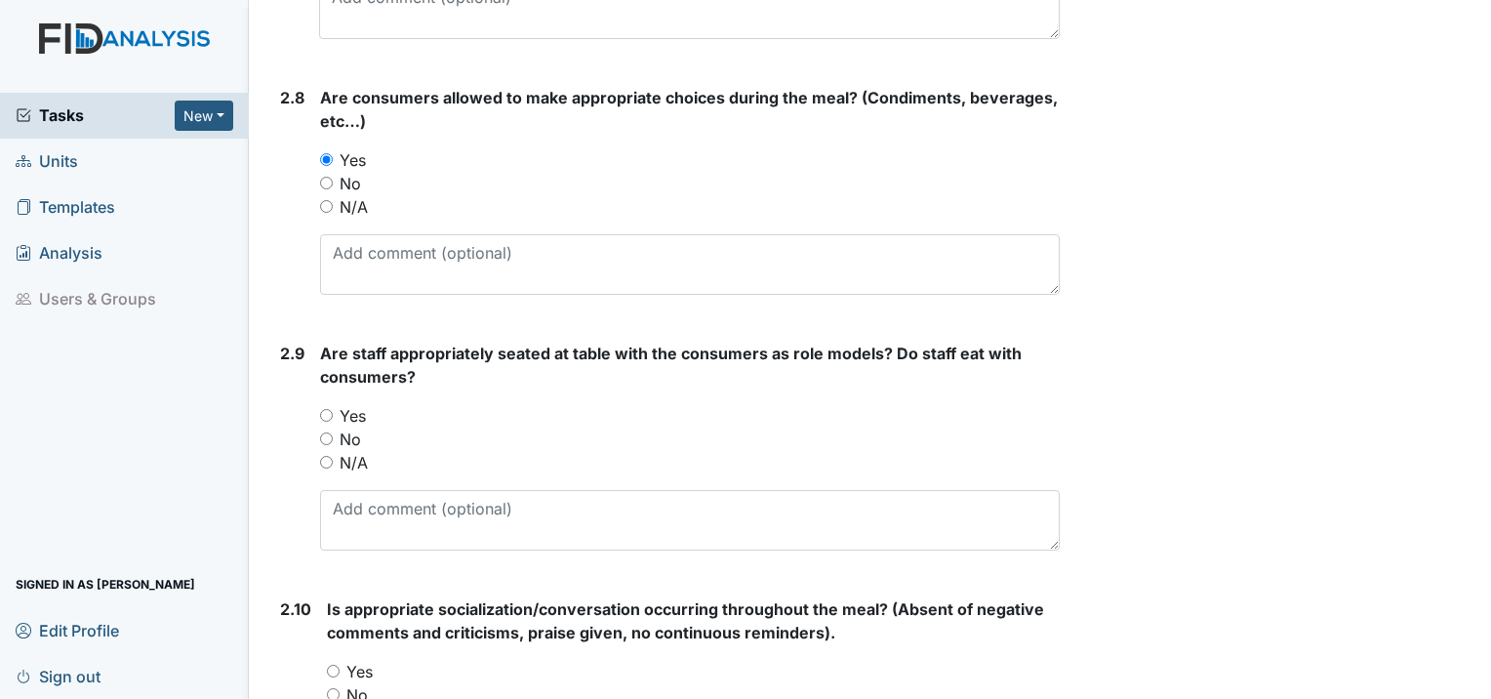
click at [328, 409] on input "Yes" at bounding box center [326, 415] width 13 height 13
radio input "true"
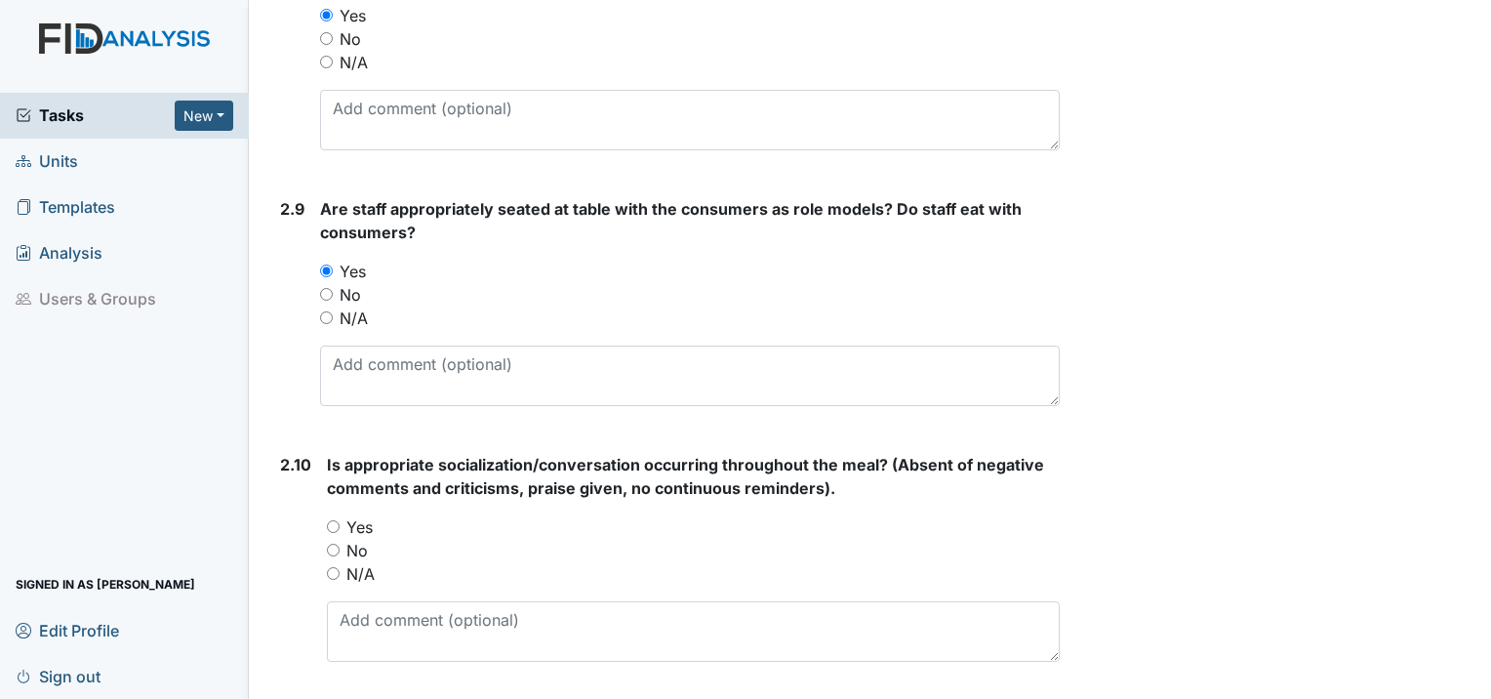
scroll to position [3220, 0]
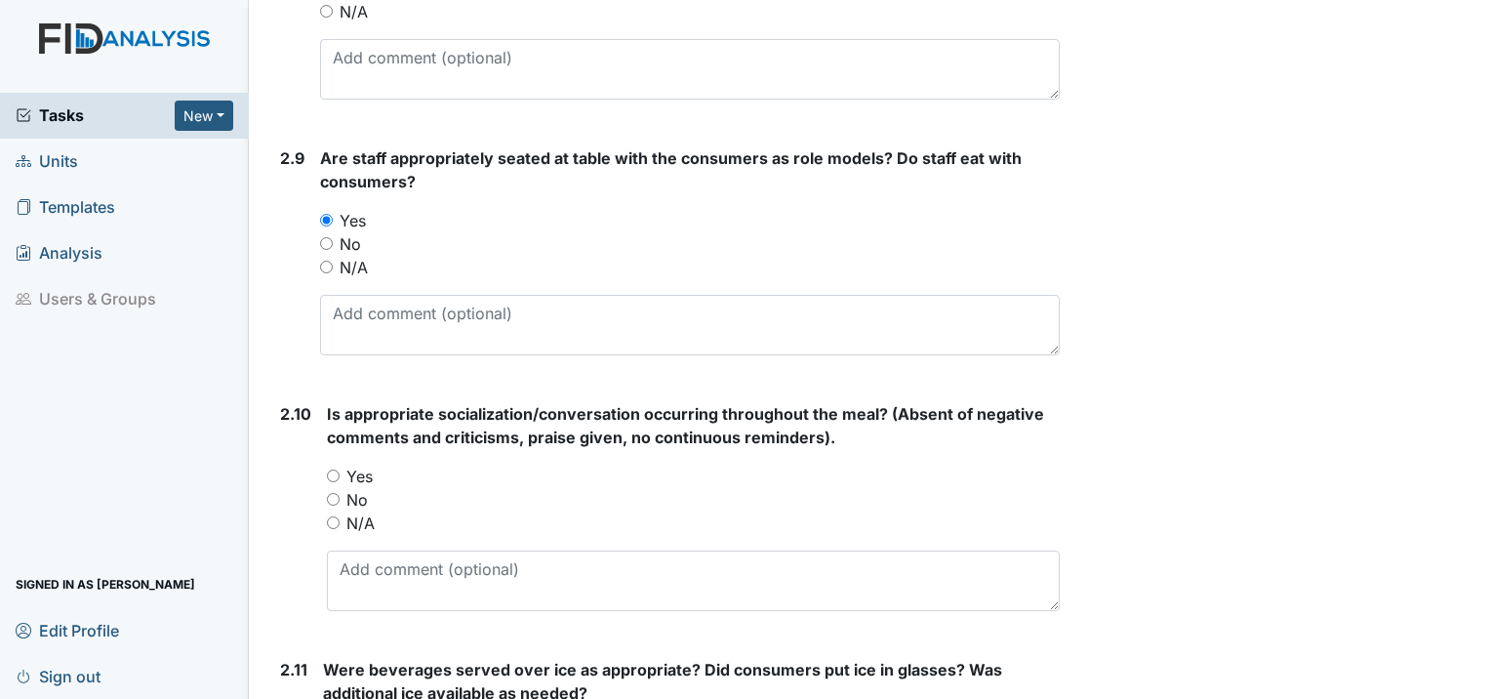
click at [336, 469] on input "Yes" at bounding box center [333, 475] width 13 height 13
radio input "true"
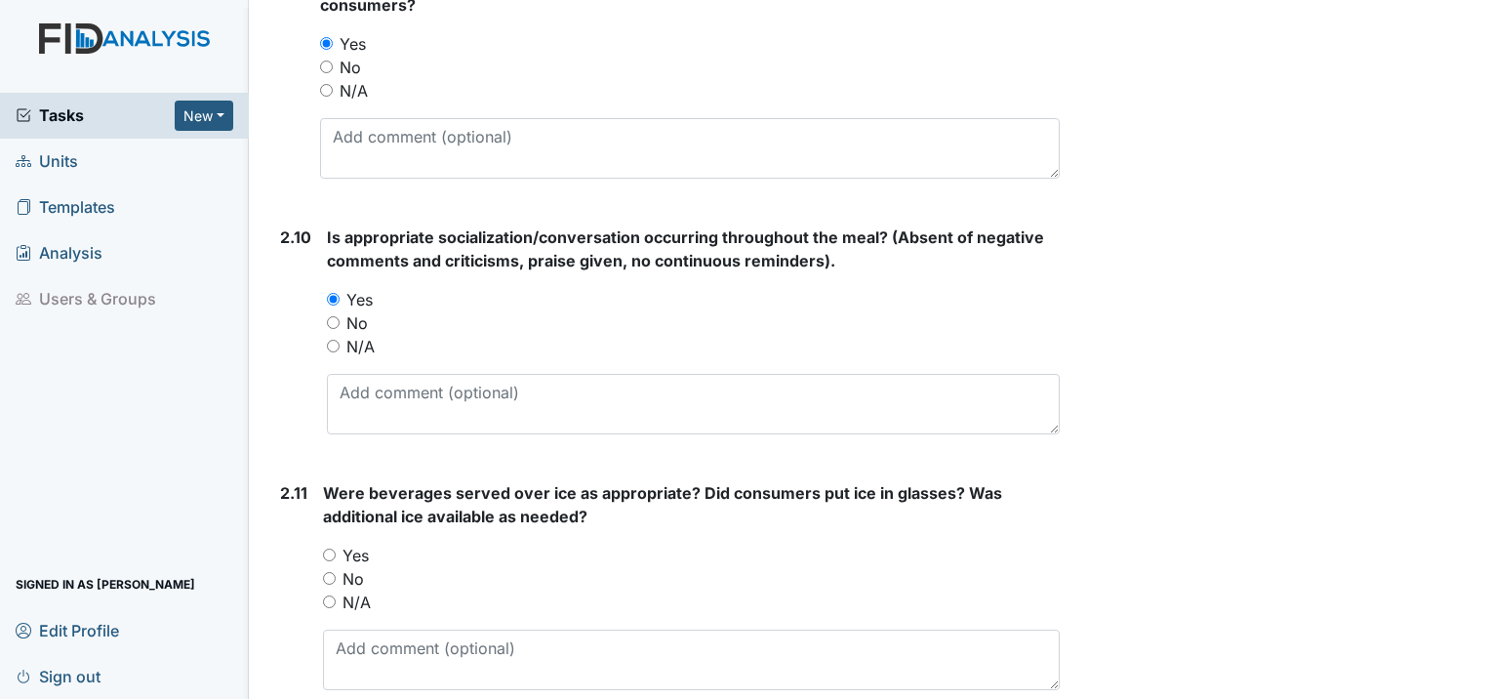
scroll to position [3415, 0]
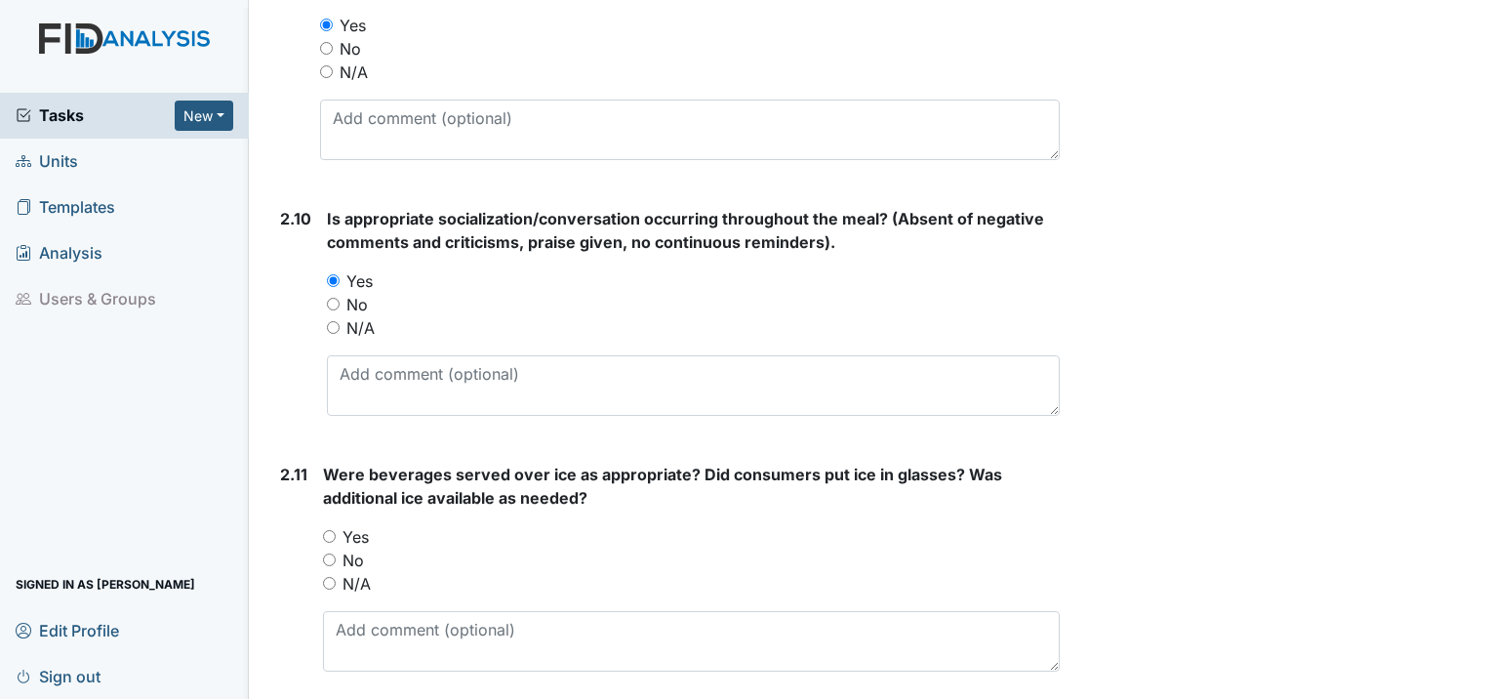
click at [324, 530] on input "Yes" at bounding box center [329, 536] width 13 height 13
radio input "true"
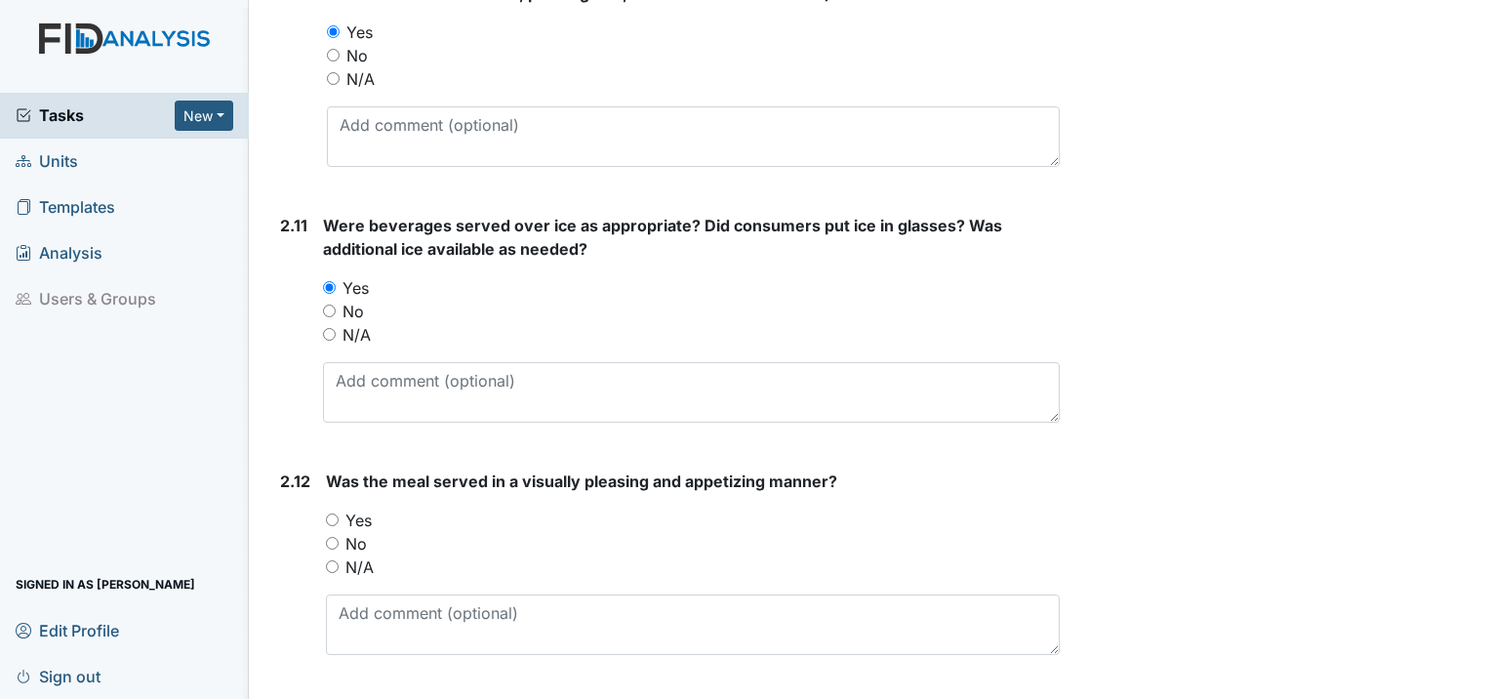
scroll to position [3707, 0]
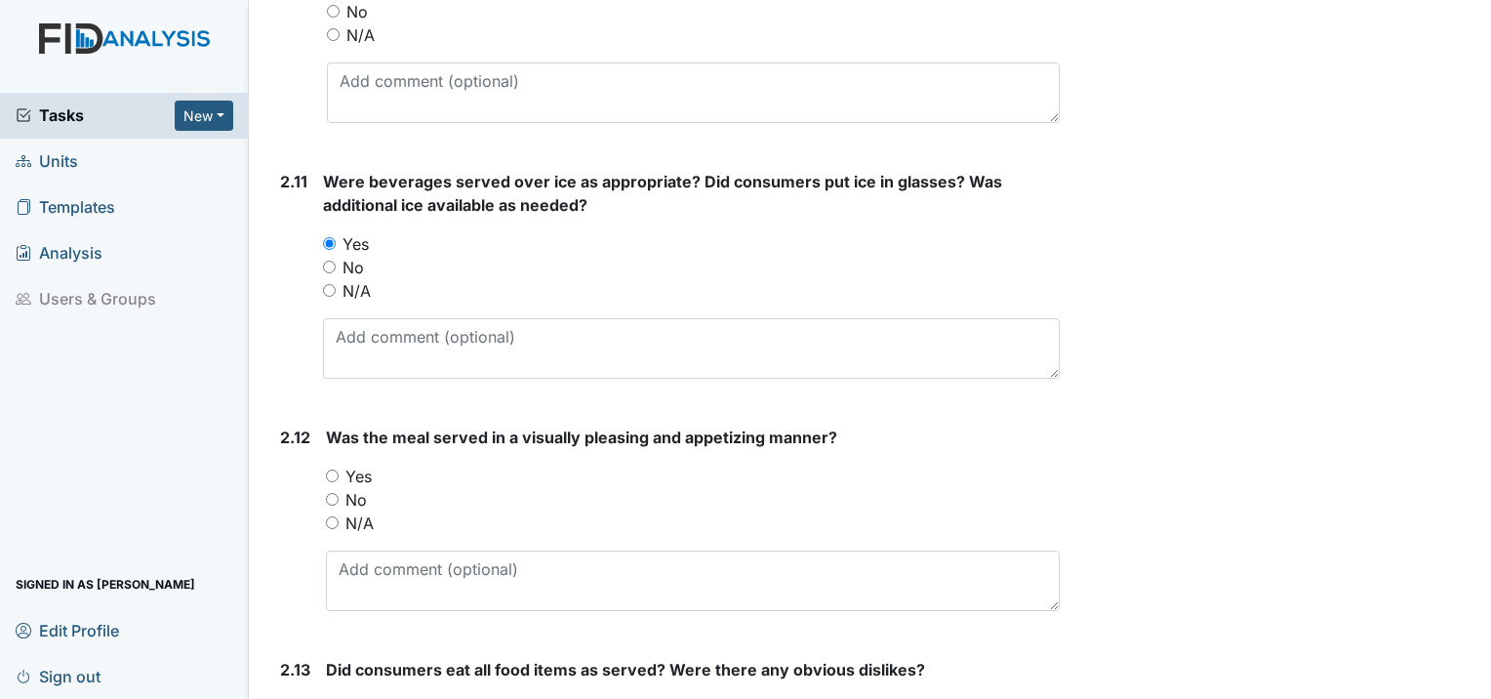
click at [334, 469] on input "Yes" at bounding box center [332, 475] width 13 height 13
radio input "true"
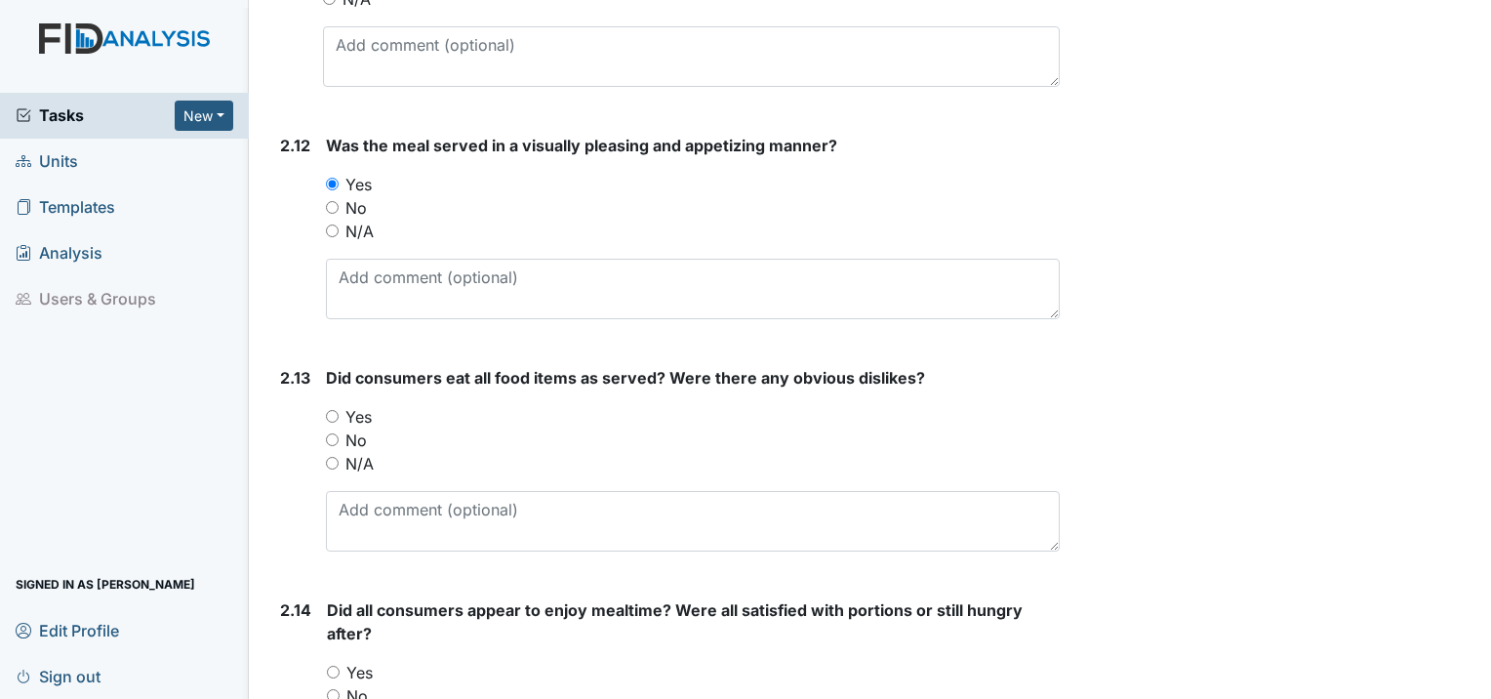
scroll to position [4000, 0]
click at [328, 409] on input "Yes" at bounding box center [332, 415] width 13 height 13
radio input "true"
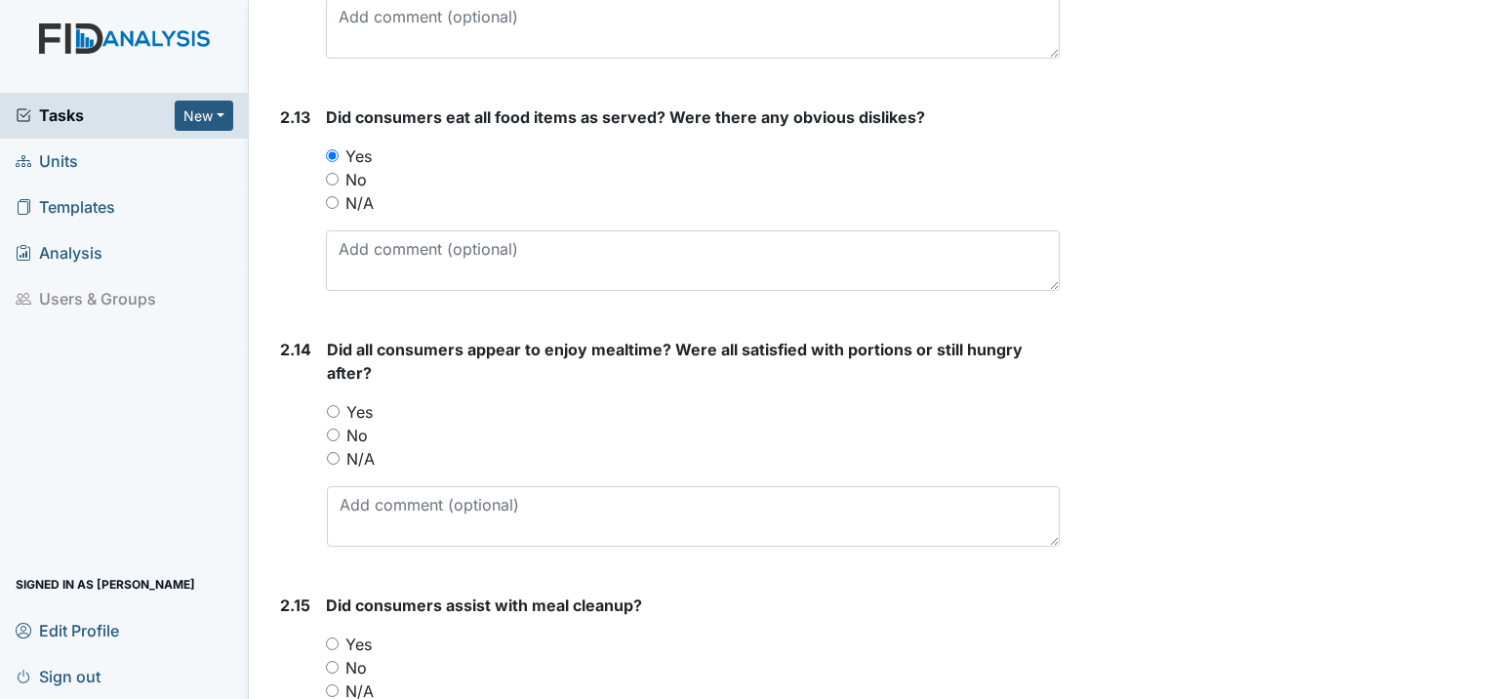
scroll to position [4293, 0]
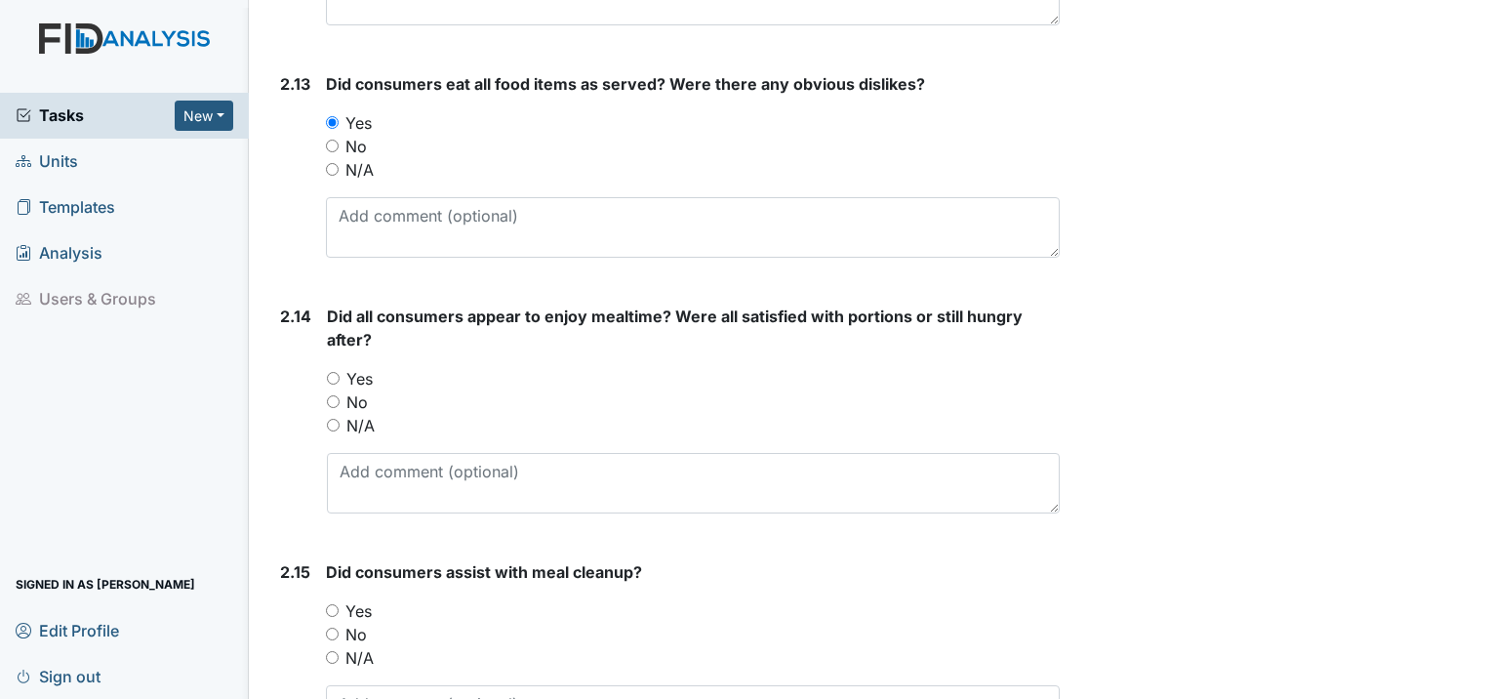
click at [333, 372] on input "Yes" at bounding box center [333, 378] width 13 height 13
radio input "true"
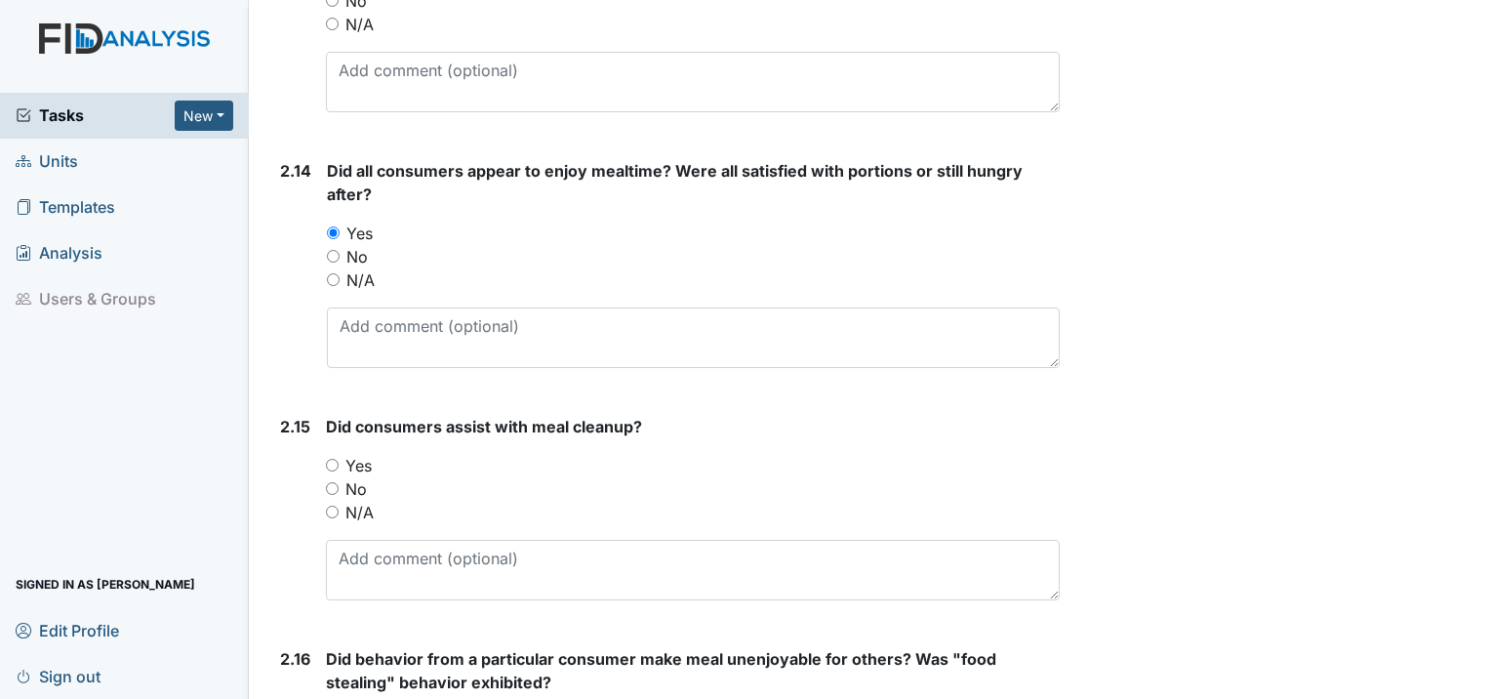
scroll to position [4488, 0]
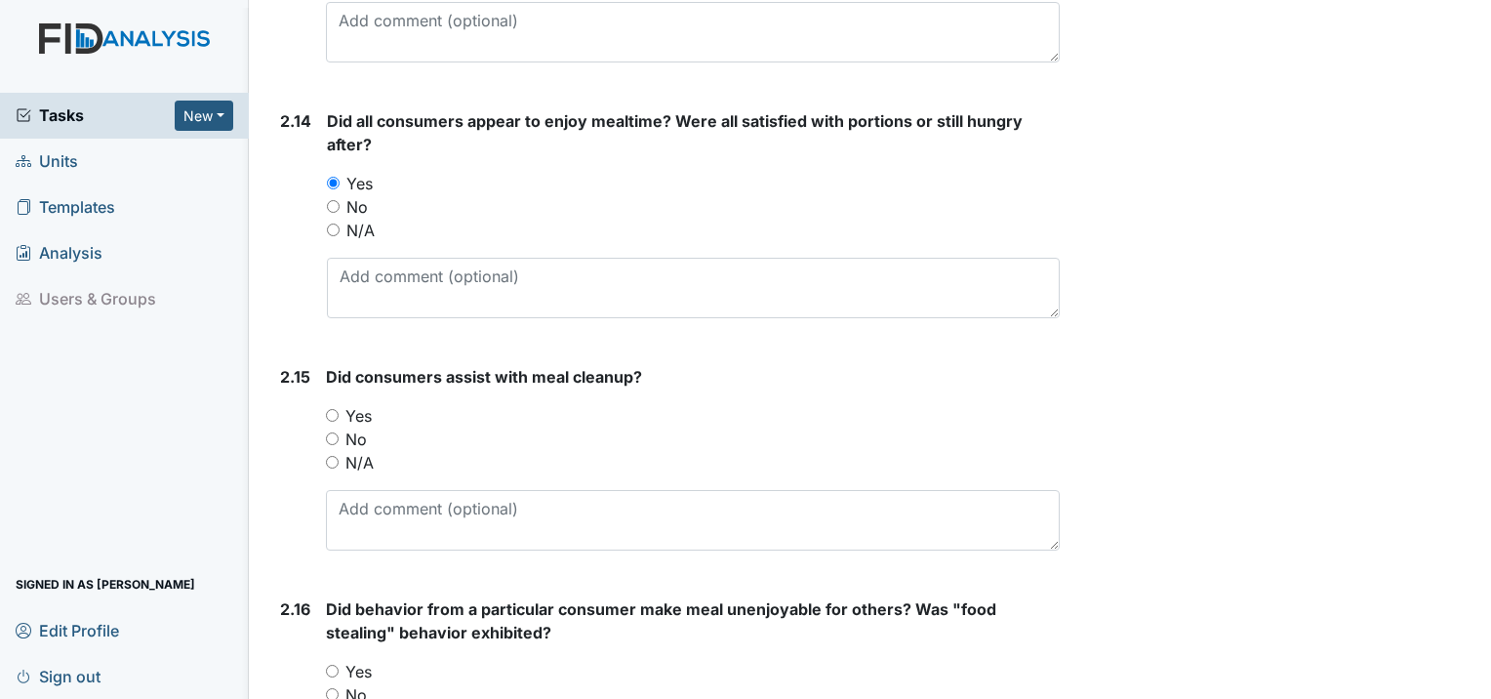
click at [332, 409] on input "Yes" at bounding box center [332, 415] width 13 height 13
radio input "true"
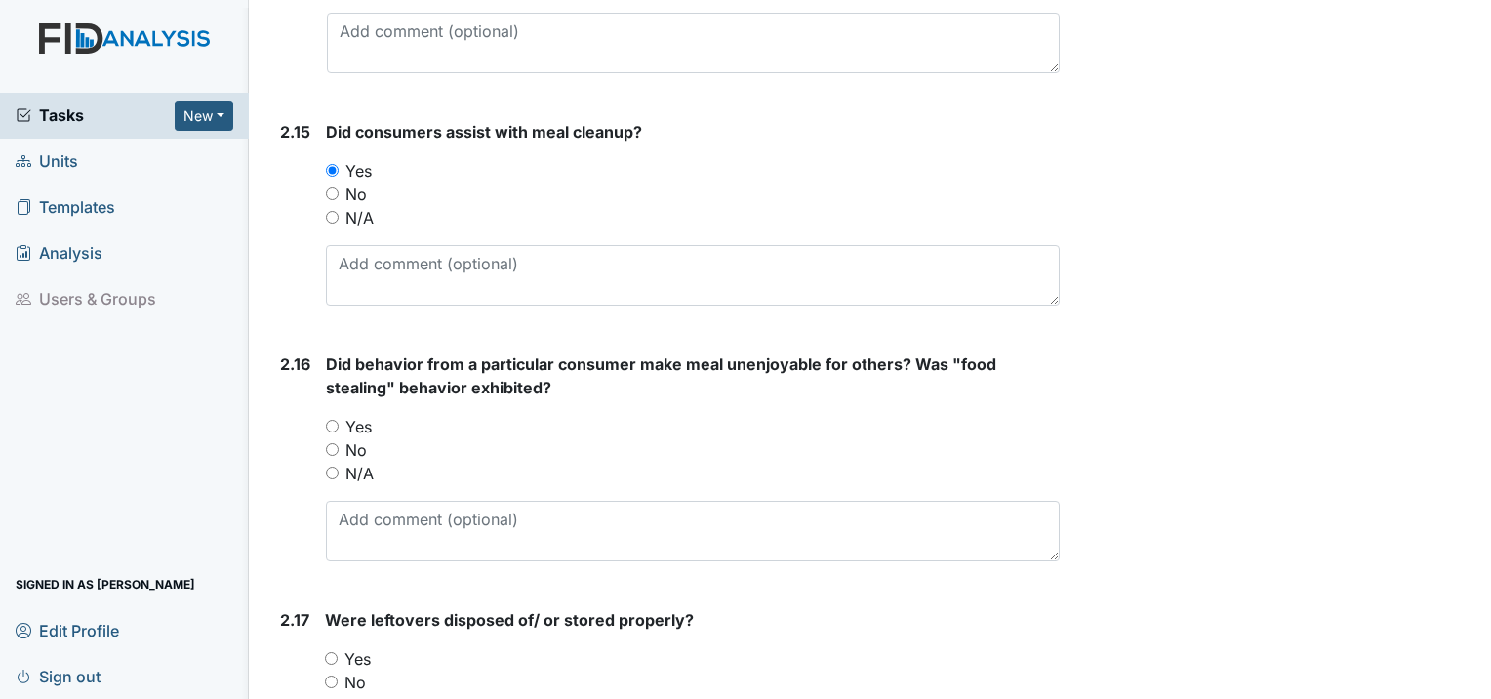
scroll to position [4781, 0]
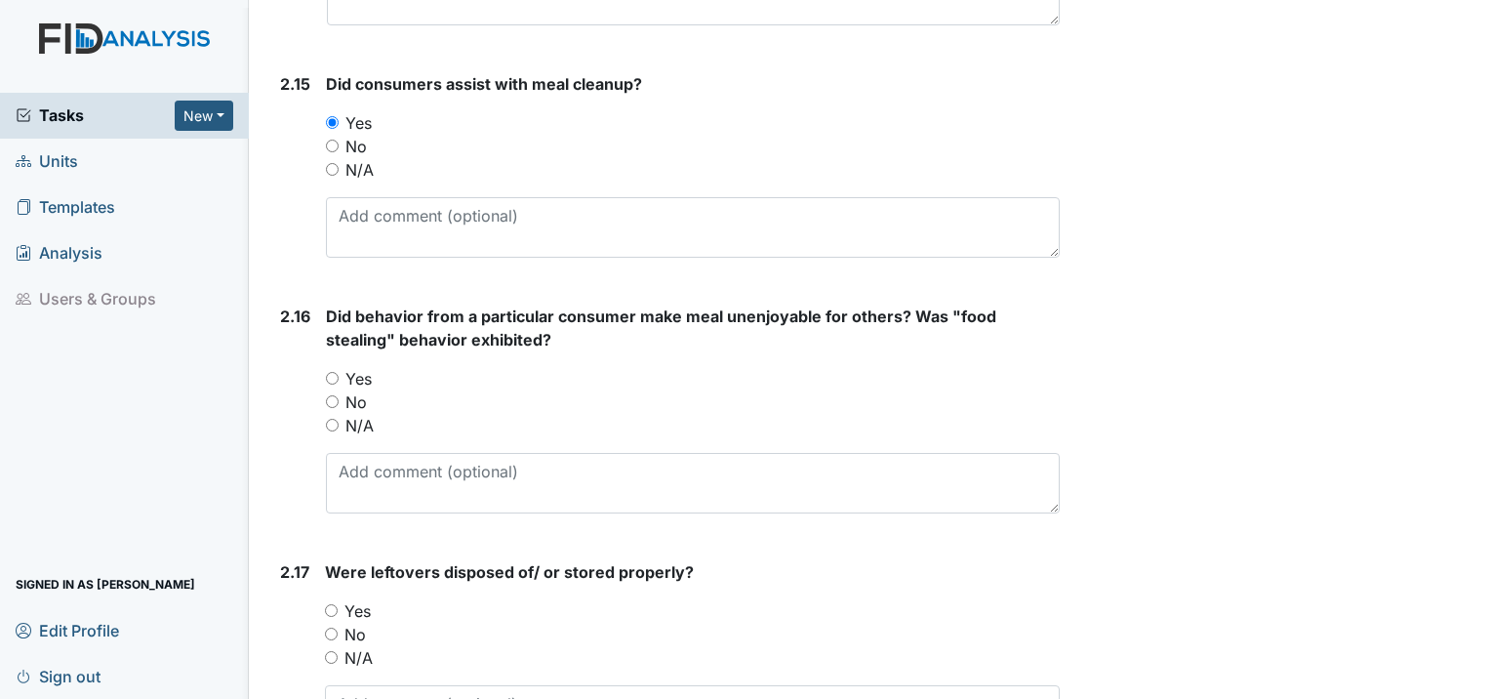
click at [328, 395] on input "No" at bounding box center [332, 401] width 13 height 13
radio input "true"
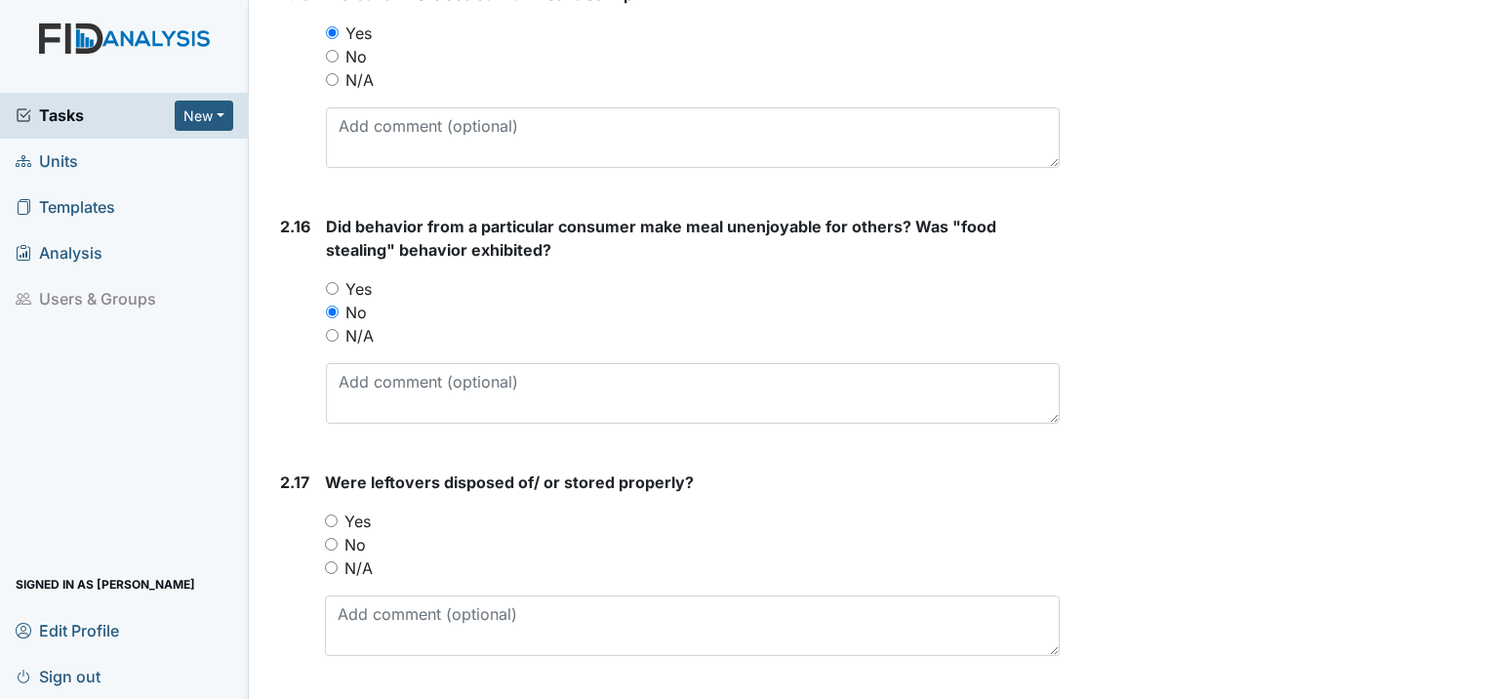
scroll to position [4976, 0]
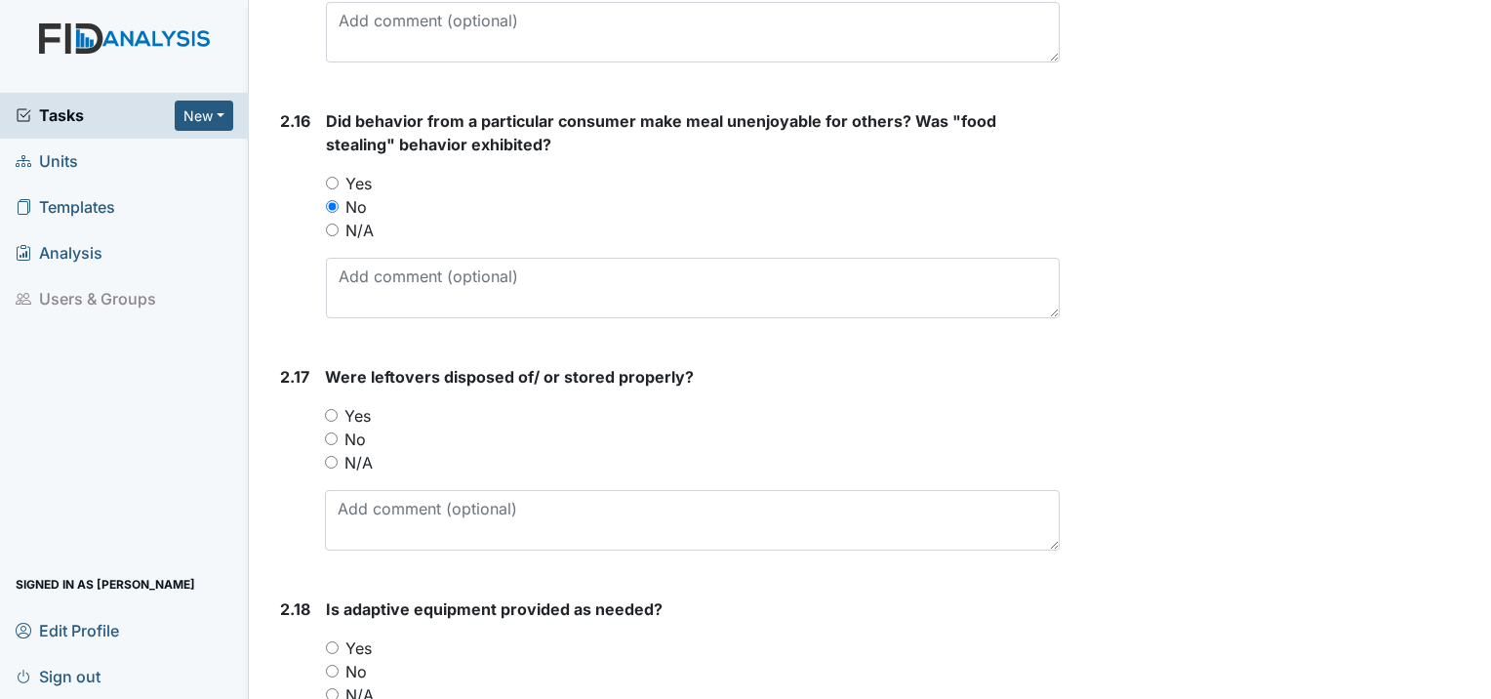
click at [336, 409] on input "Yes" at bounding box center [331, 415] width 13 height 13
radio input "true"
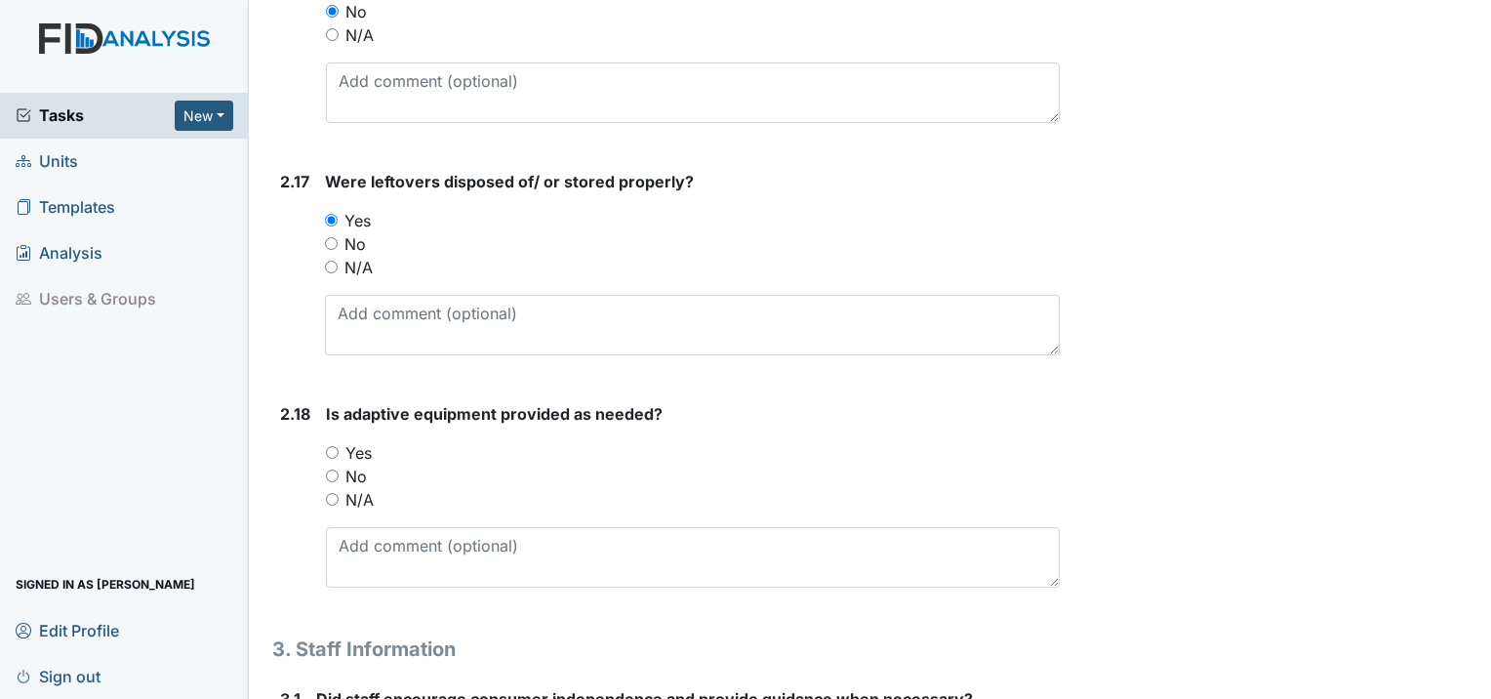
click at [329, 446] on input "Yes" at bounding box center [332, 452] width 13 height 13
radio input "true"
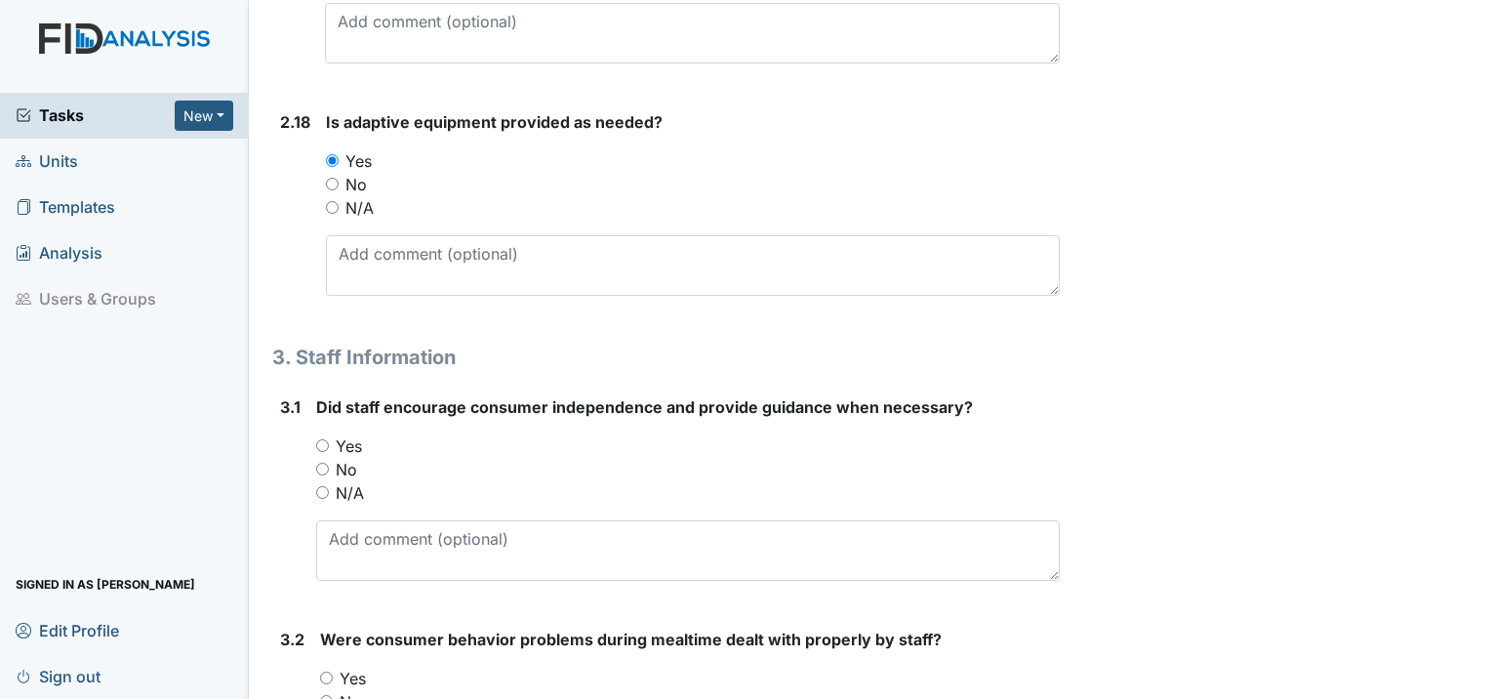
scroll to position [5463, 0]
click at [326, 438] on input "Yes" at bounding box center [322, 444] width 13 height 13
radio input "true"
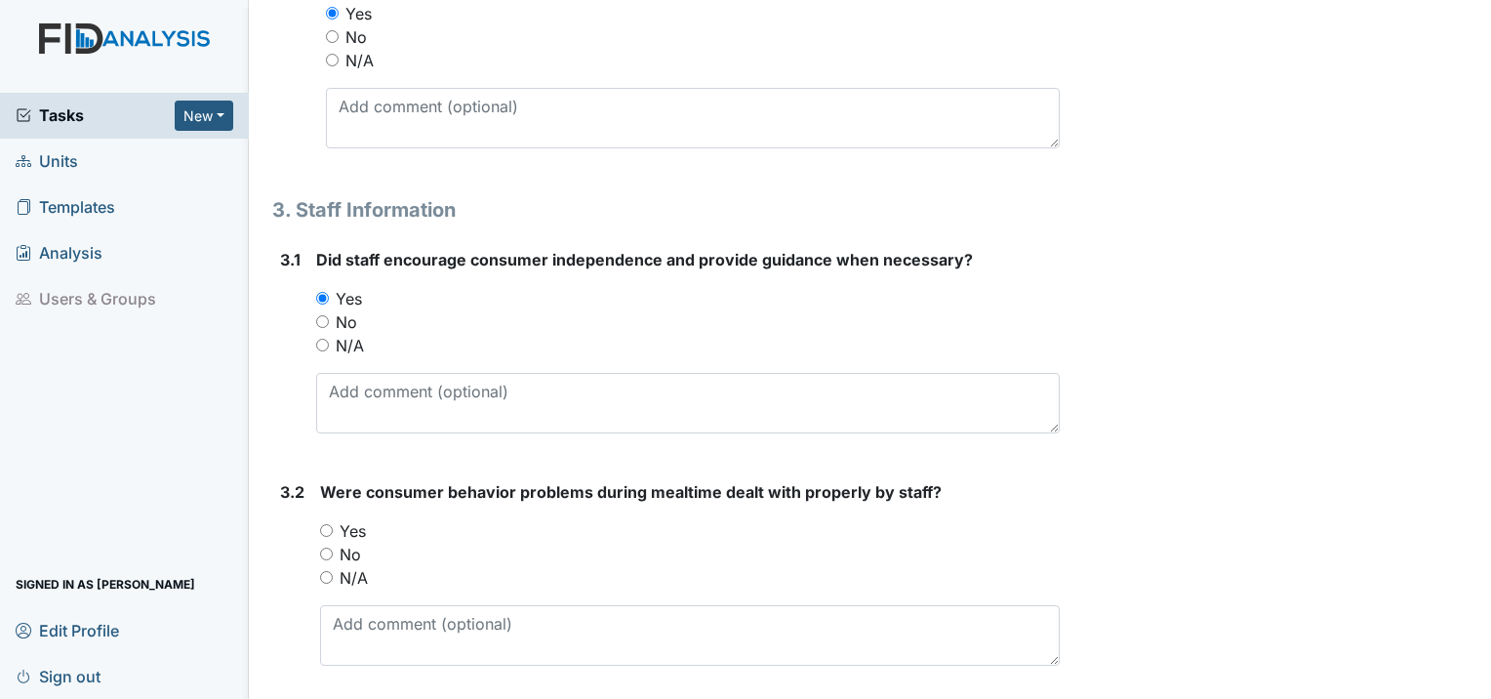
scroll to position [5659, 0]
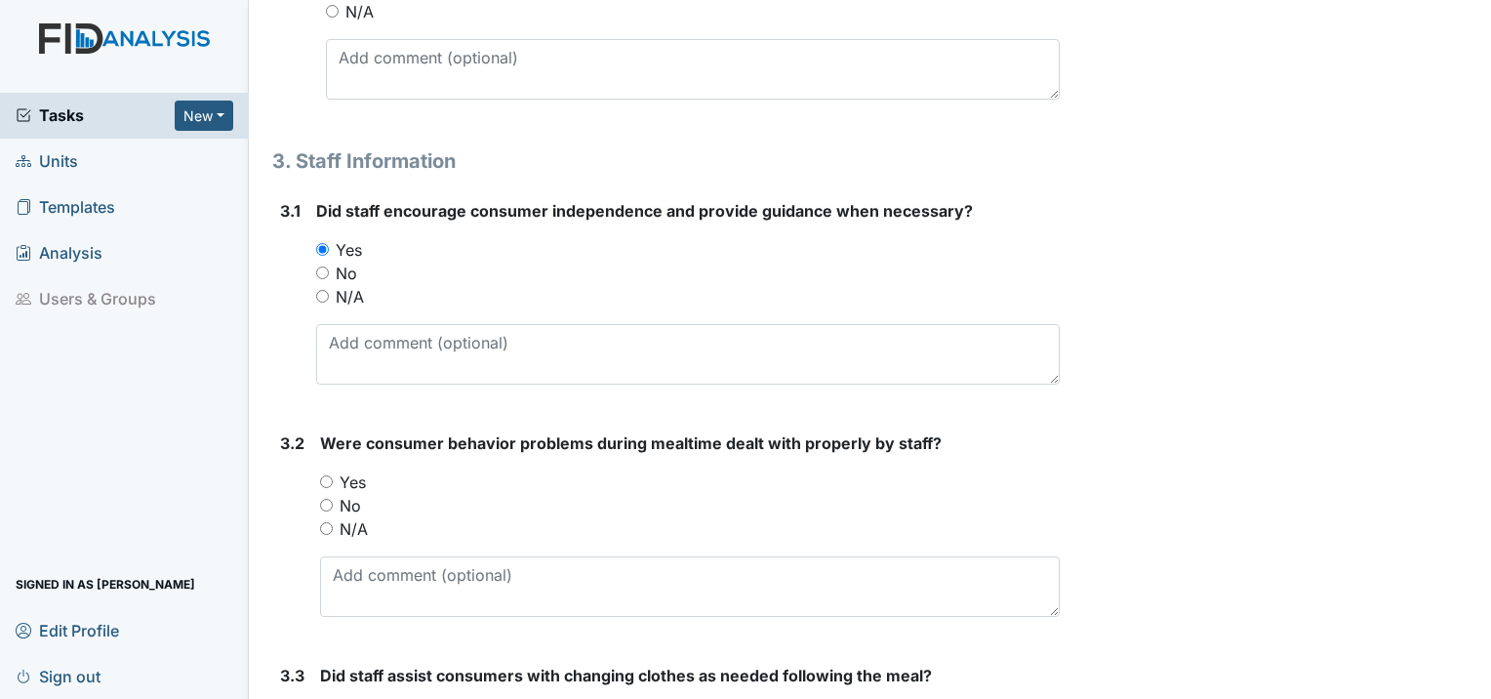
click at [326, 475] on input "Yes" at bounding box center [326, 481] width 13 height 13
radio input "true"
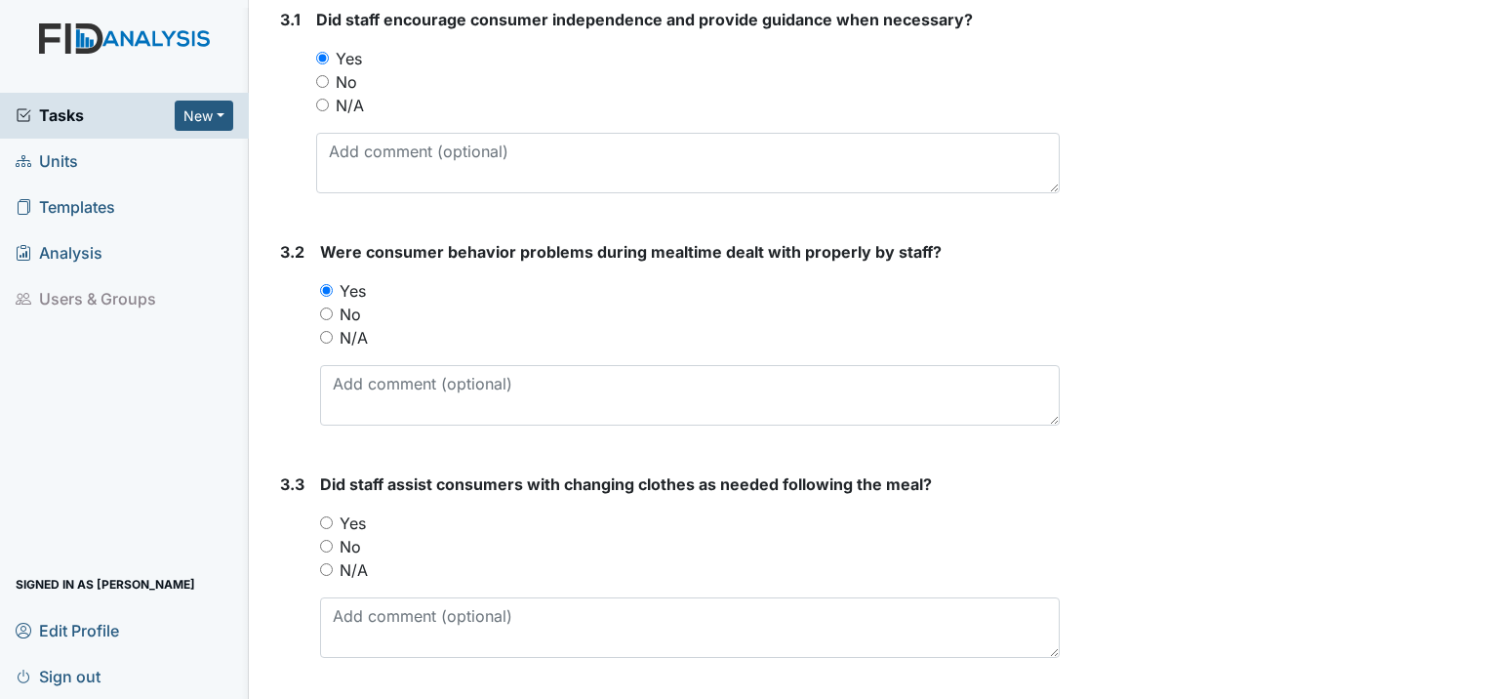
scroll to position [5851, 0]
click at [324, 515] on input "Yes" at bounding box center [326, 521] width 13 height 13
radio input "true"
